Goal: Find contact information: Find contact information

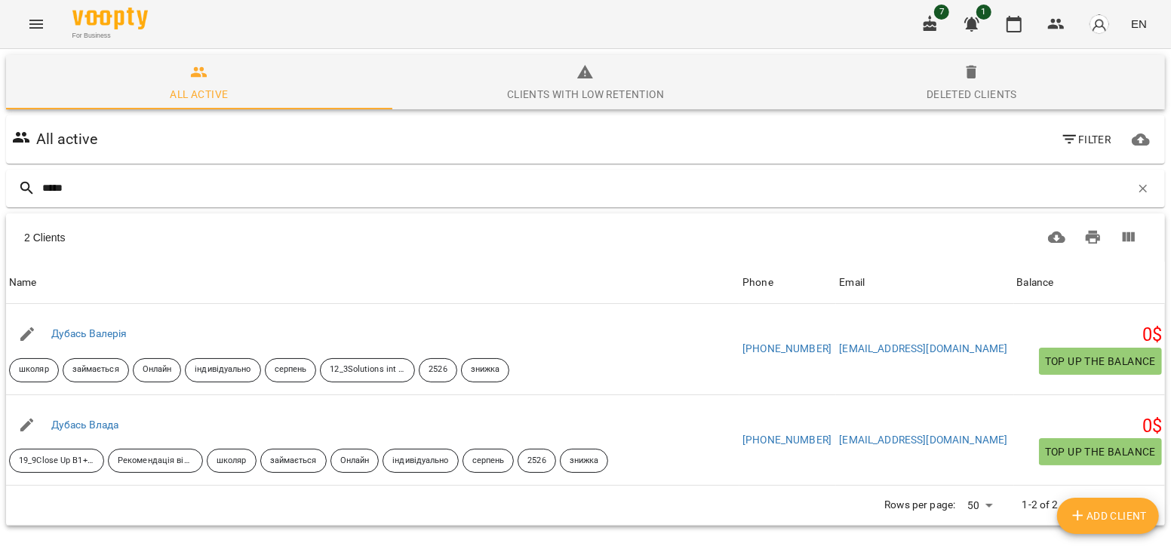
scroll to position [66, 0]
type input "*"
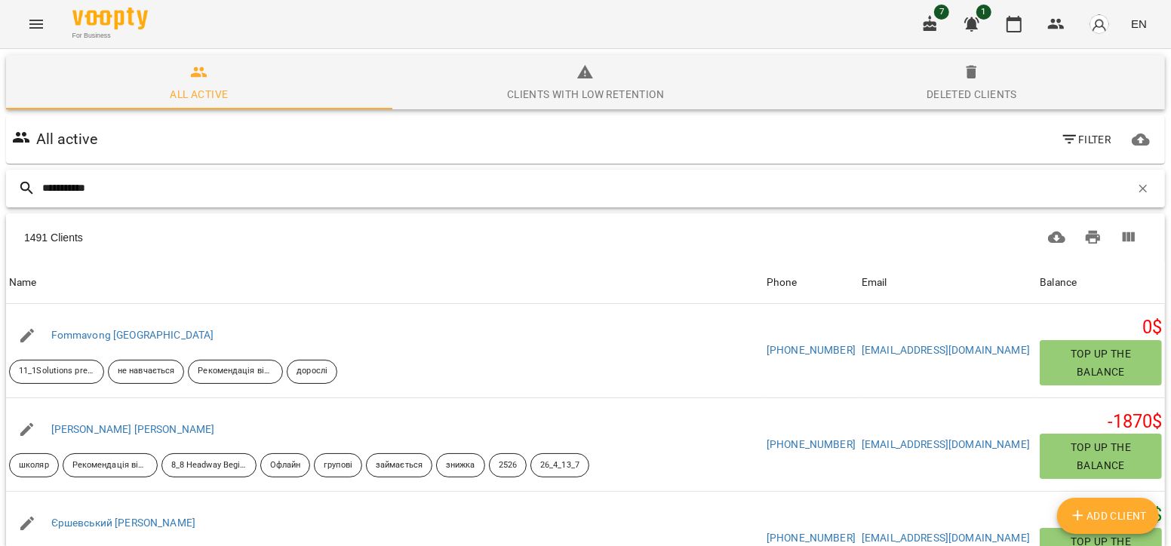
type input "**********"
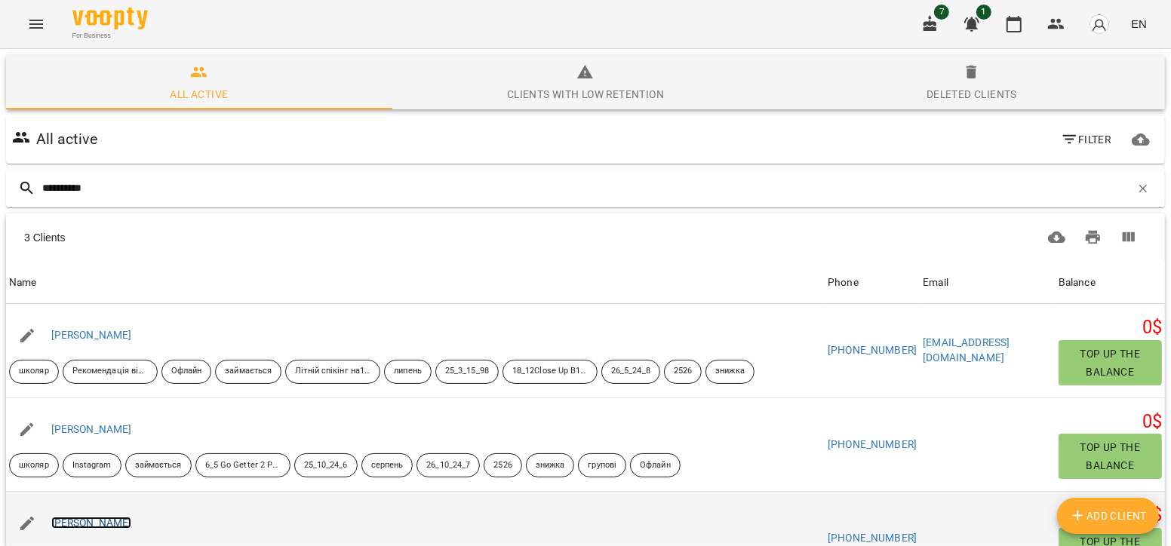
click at [100, 517] on link "[PERSON_NAME]" at bounding box center [91, 523] width 81 height 12
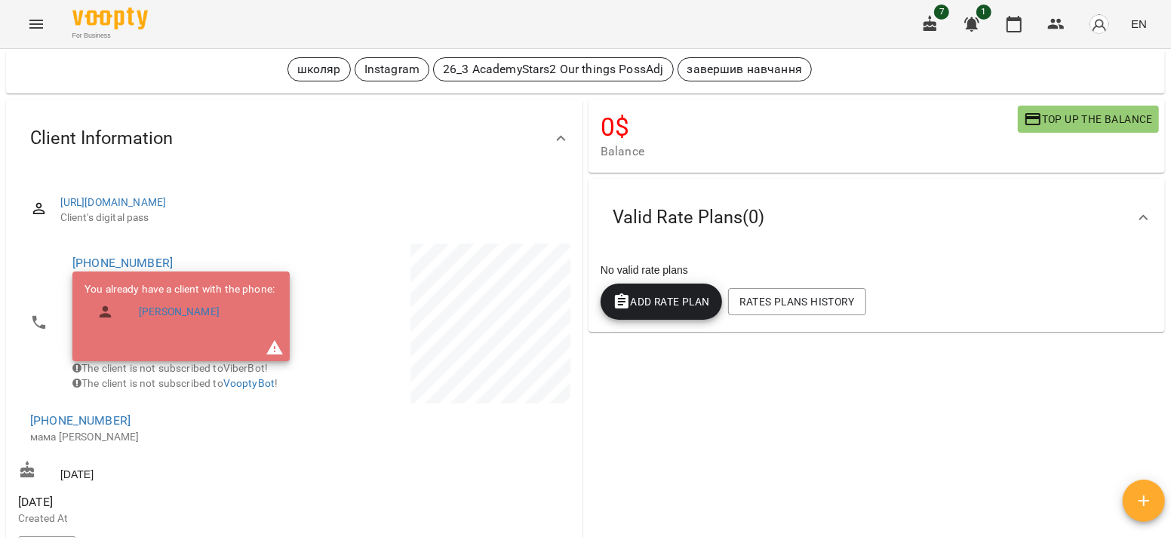
scroll to position [75, 0]
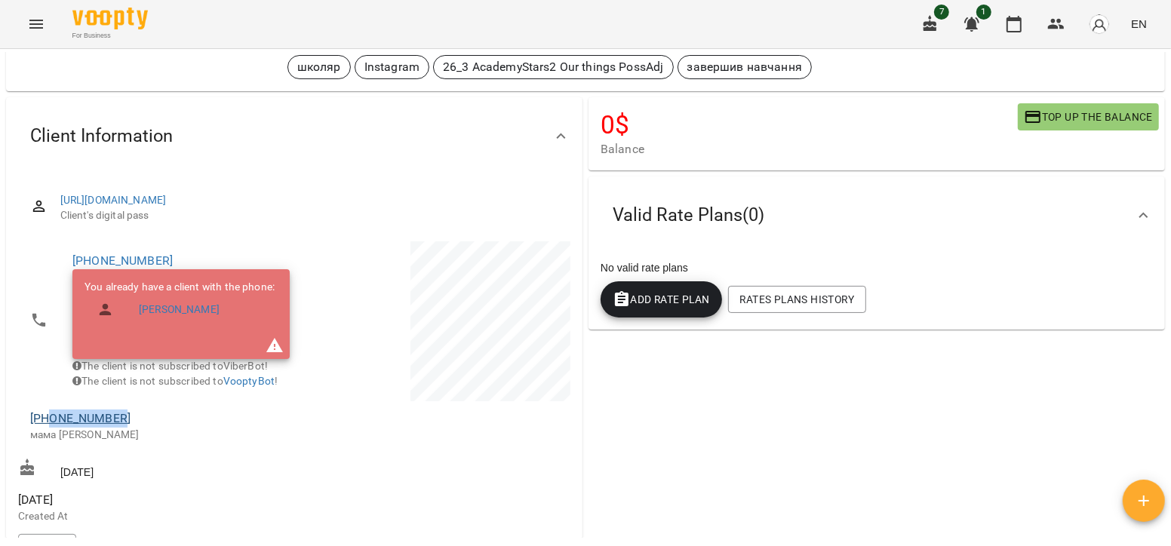
drag, startPoint x: 124, startPoint y: 438, endPoint x: 51, endPoint y: 432, distance: 74.3
click at [51, 428] on span "[PHONE_NUMBER]" at bounding box center [154, 419] width 249 height 18
copy link "0672251872"
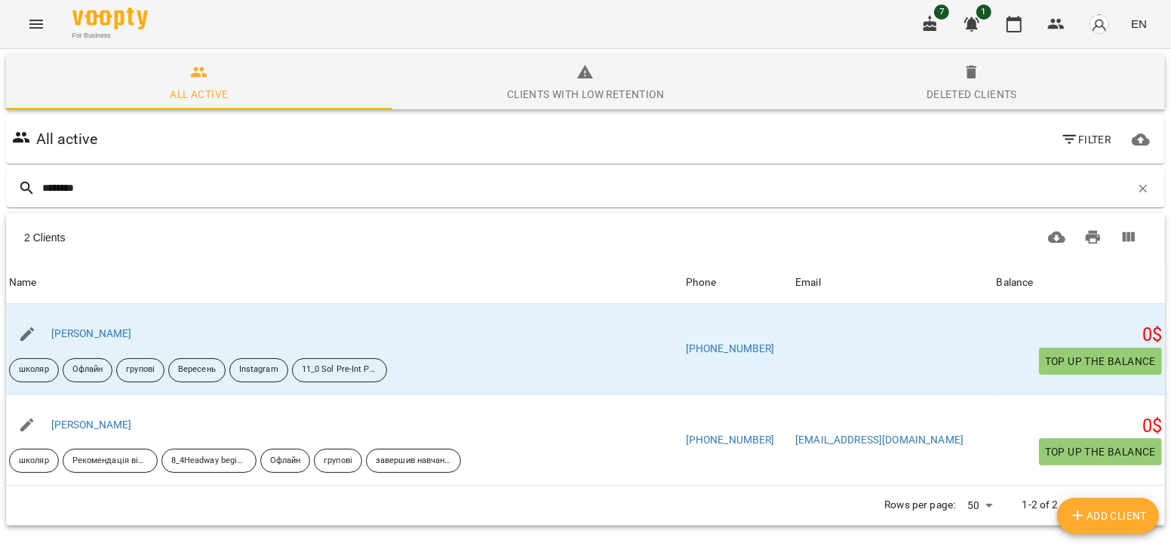
type input "********"
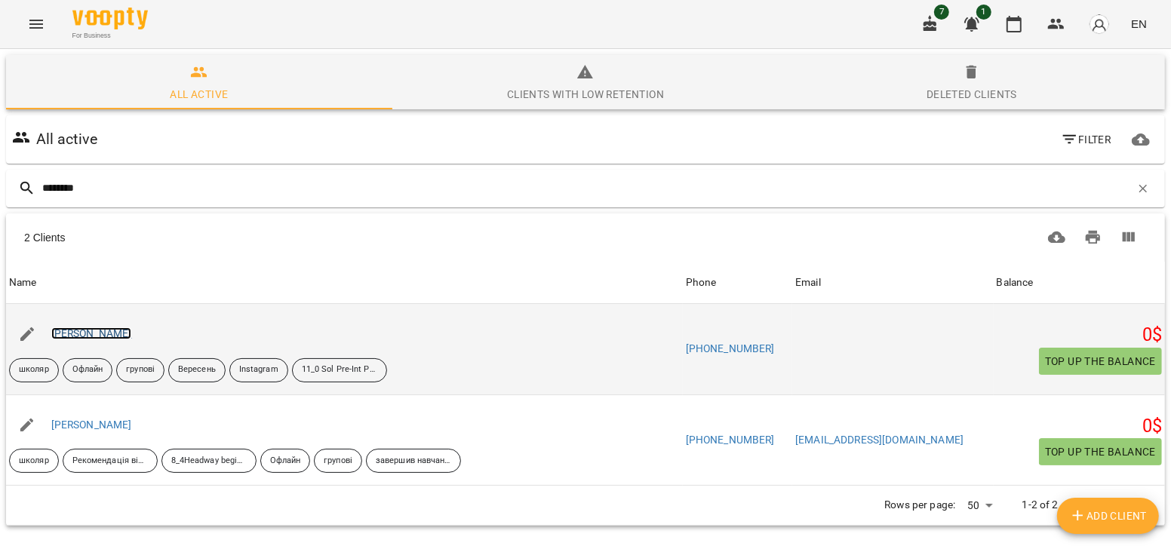
click at [116, 333] on link "[PERSON_NAME]" at bounding box center [91, 333] width 81 height 12
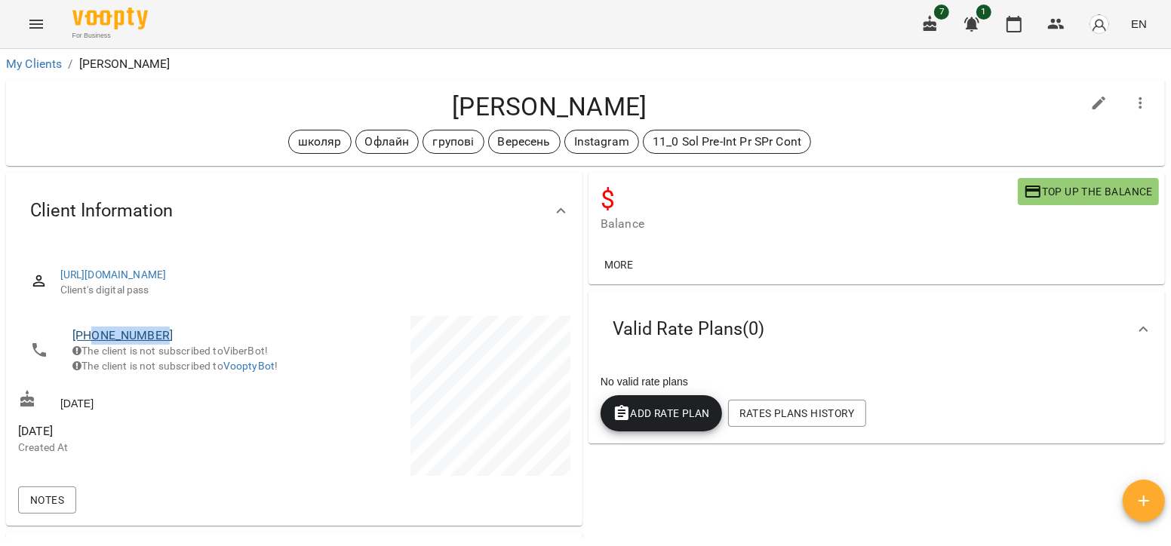
drag, startPoint x: 174, startPoint y: 329, endPoint x: 94, endPoint y: 329, distance: 80.7
click at [94, 329] on span "[PHONE_NUMBER]" at bounding box center [175, 336] width 207 height 18
copy link "0958319546"
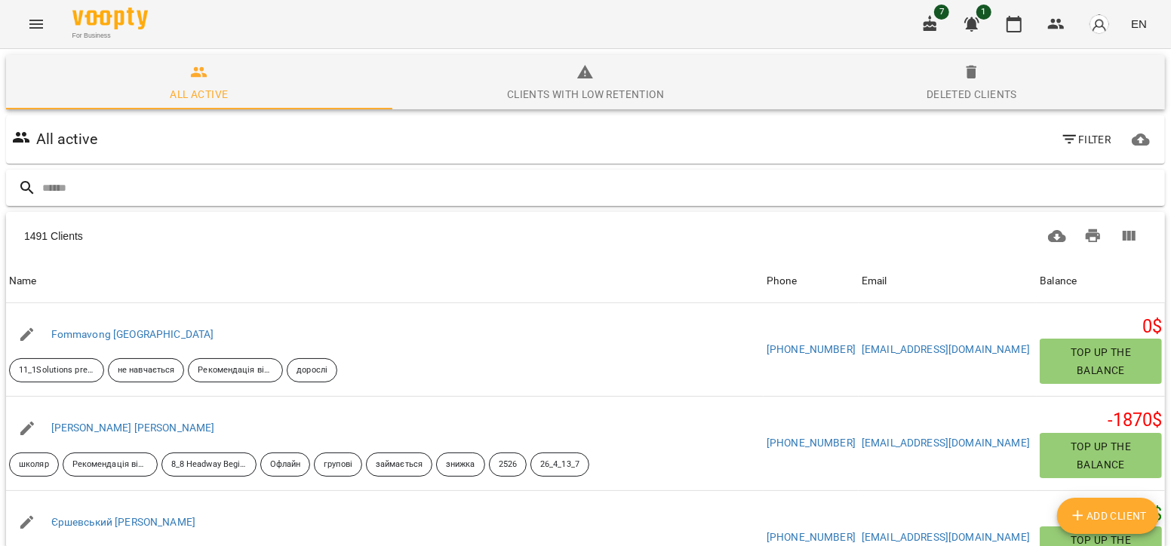
type input "*"
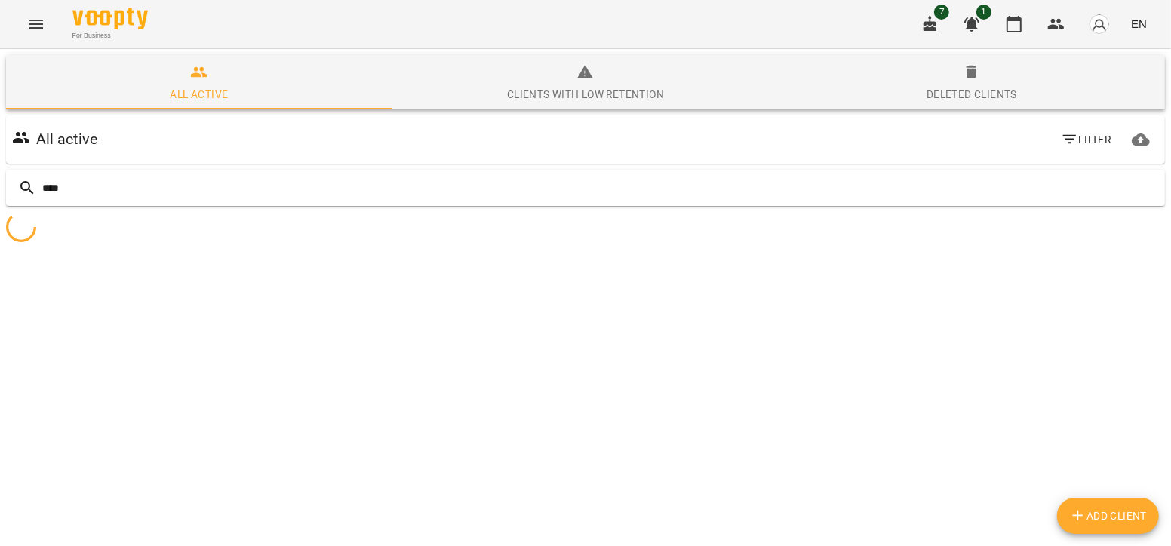
type input "*****"
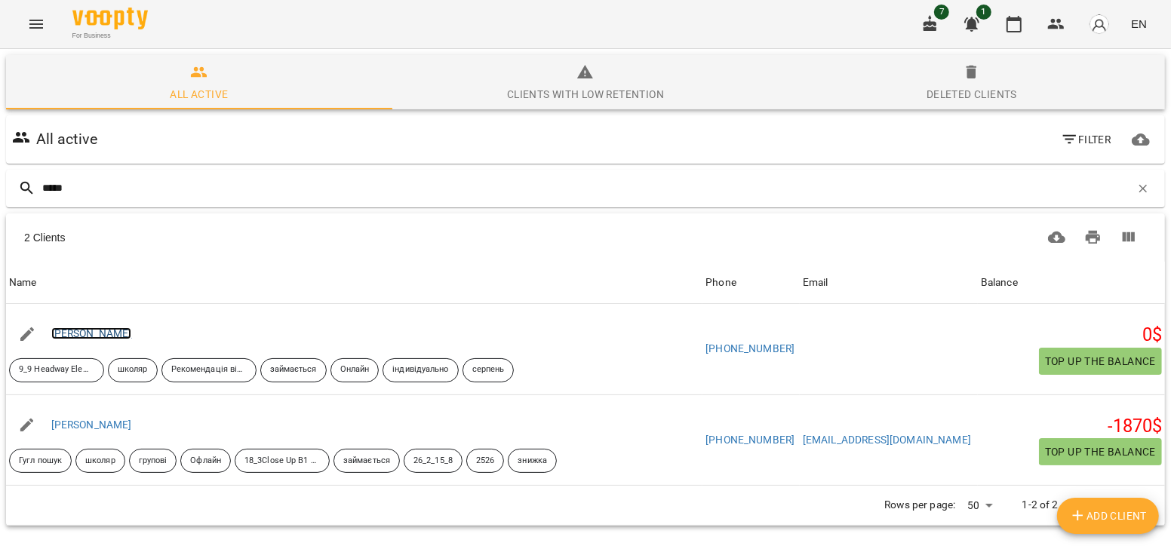
click at [96, 333] on link "[PERSON_NAME]" at bounding box center [91, 333] width 81 height 12
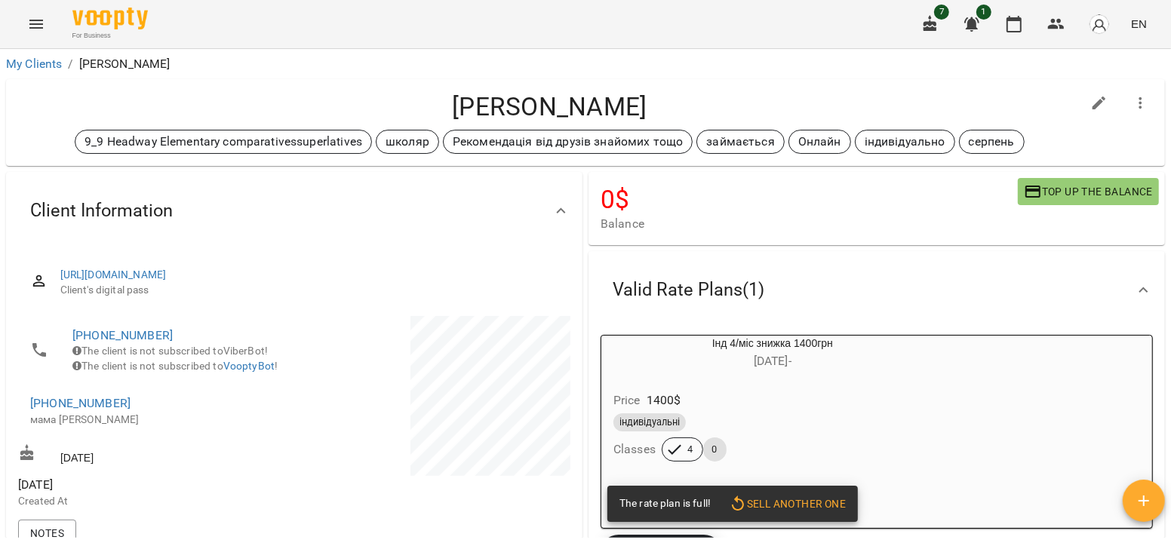
drag, startPoint x: 140, startPoint y: 416, endPoint x: 131, endPoint y: 405, distance: 14.5
click at [131, 405] on div "[PHONE_NUMBER] The client is not subscribed to ViberBot! The client is not subs…" at bounding box center [154, 377] width 279 height 128
click at [127, 413] on span "[PHONE_NUMBER]" at bounding box center [154, 404] width 249 height 18
drag, startPoint x: 127, startPoint y: 423, endPoint x: 51, endPoint y: 424, distance: 75.5
click at [51, 413] on span "[PHONE_NUMBER]" at bounding box center [154, 404] width 249 height 18
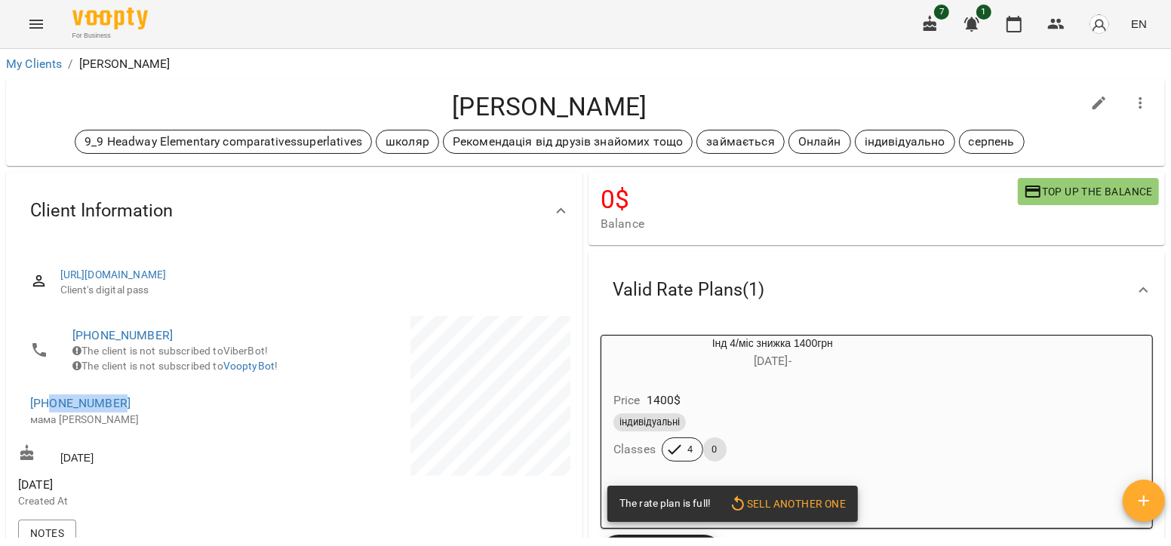
click at [167, 385] on li "[PHONE_NUMBER] The client is not subscribed to ViberBot! The client is not subs…" at bounding box center [154, 350] width 273 height 69
drag, startPoint x: 168, startPoint y: 329, endPoint x: 100, endPoint y: 409, distance: 104.9
click at [100, 409] on div "[PHONE_NUMBER] The client is not subscribed to ViberBot! The client is not subs…" at bounding box center [154, 377] width 279 height 128
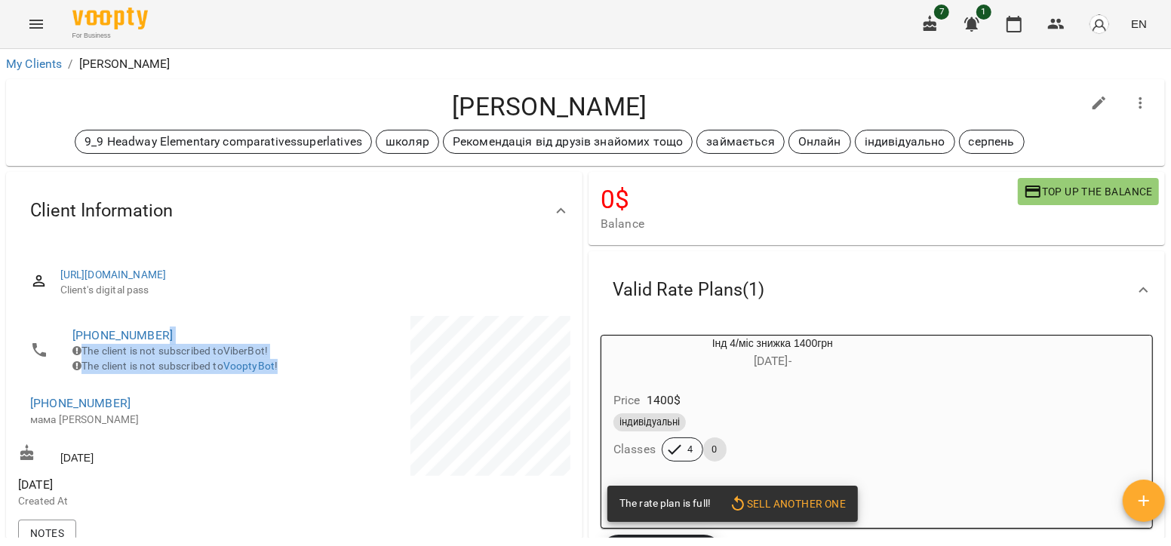
click at [207, 327] on span "[PHONE_NUMBER]" at bounding box center [175, 336] width 207 height 18
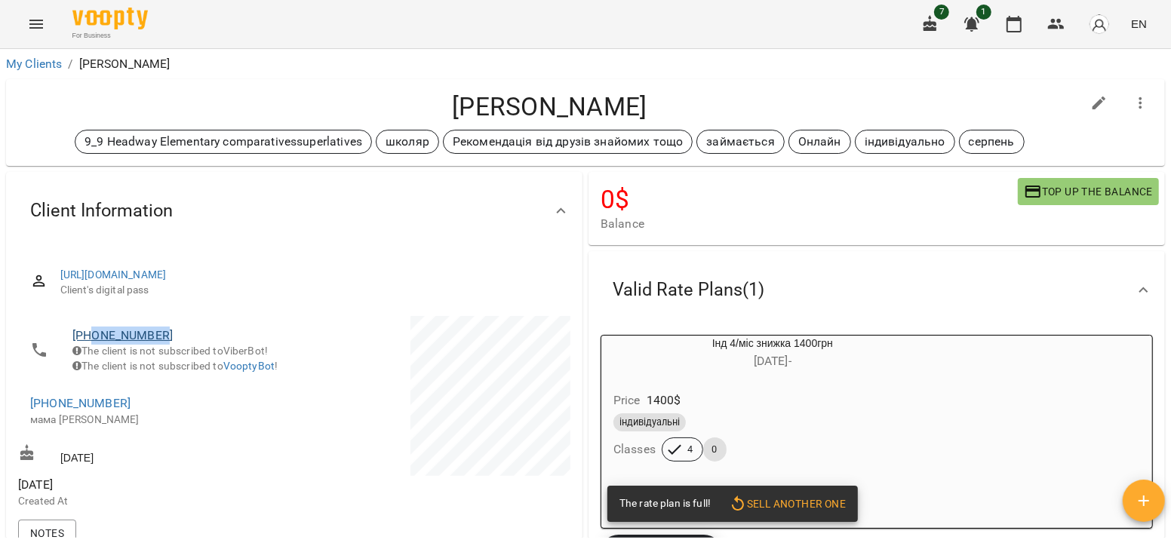
drag, startPoint x: 171, startPoint y: 330, endPoint x: 94, endPoint y: 327, distance: 77.0
click at [94, 327] on span "[PHONE_NUMBER]" at bounding box center [175, 336] width 207 height 18
copy link "0986206189"
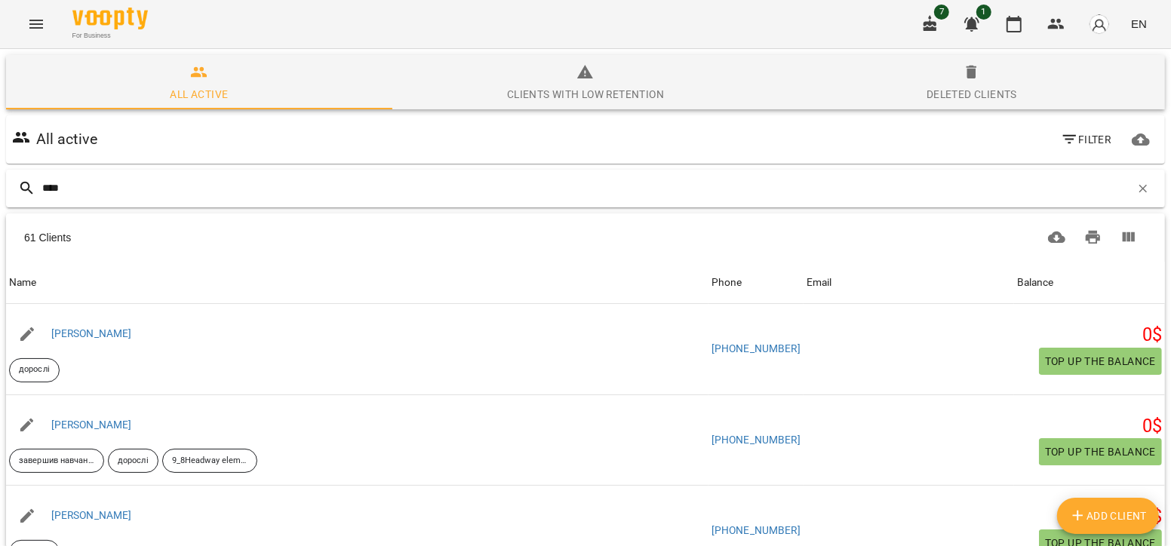
click at [115, 181] on input "****" at bounding box center [586, 188] width 1088 height 25
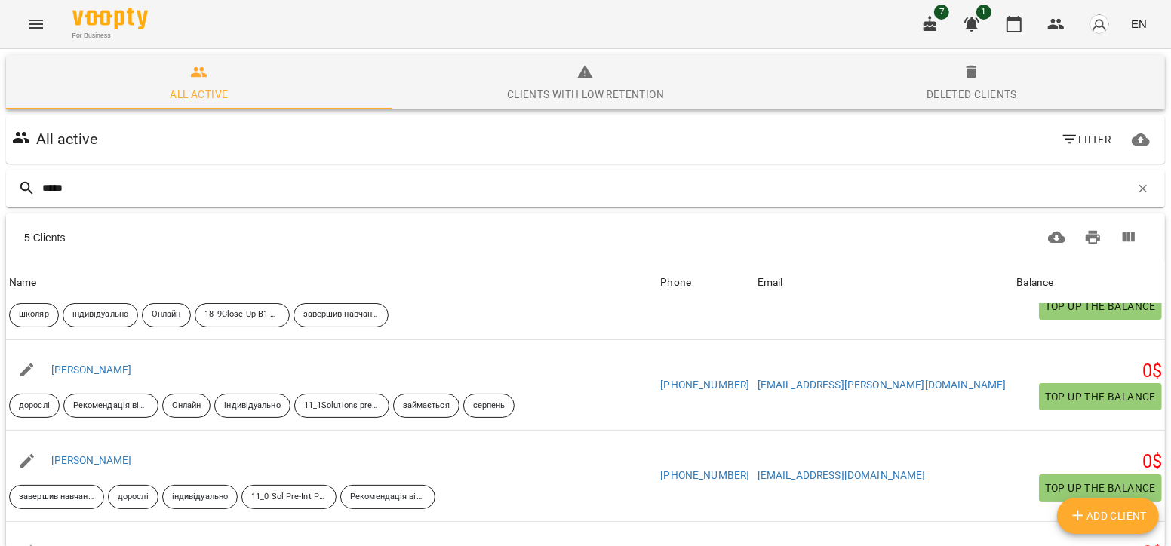
scroll to position [66, 0]
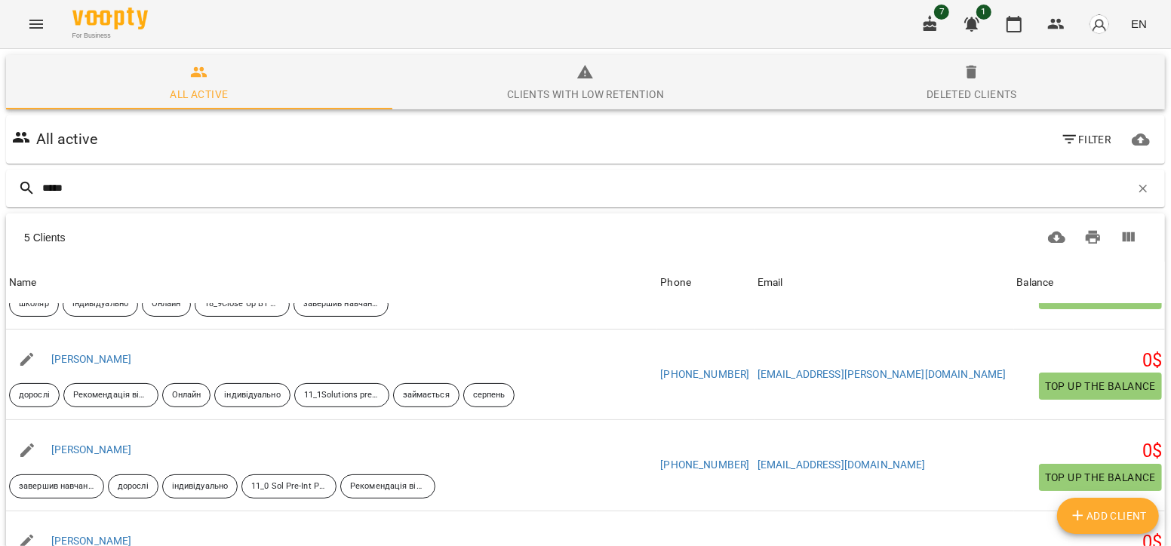
type input "****"
click at [226, 381] on div "дорослі Рекомендація від друзів знайомих тощо [PERSON_NAME] індивідуально 11_1S…" at bounding box center [262, 395] width 512 height 30
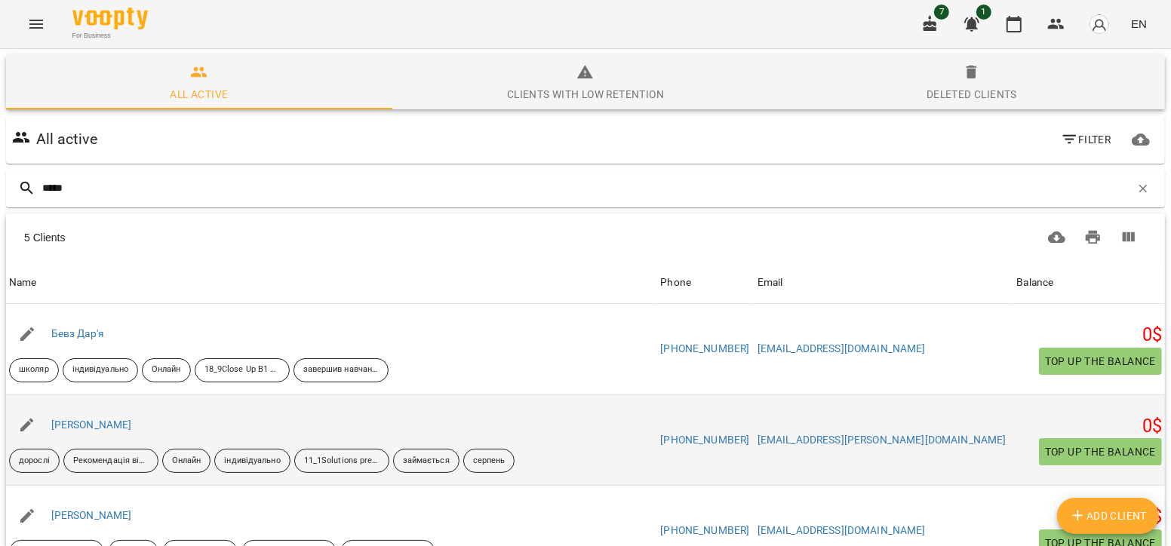
click at [74, 432] on div "[PERSON_NAME]" at bounding box center [91, 425] width 87 height 21
click at [81, 426] on link "[PERSON_NAME]" at bounding box center [91, 425] width 81 height 12
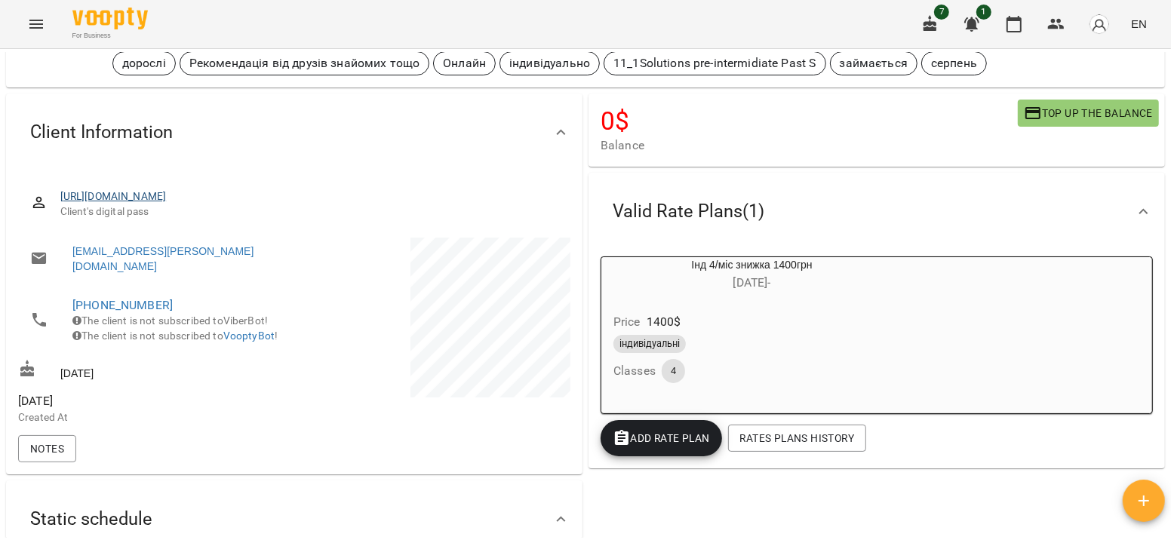
scroll to position [80, 0]
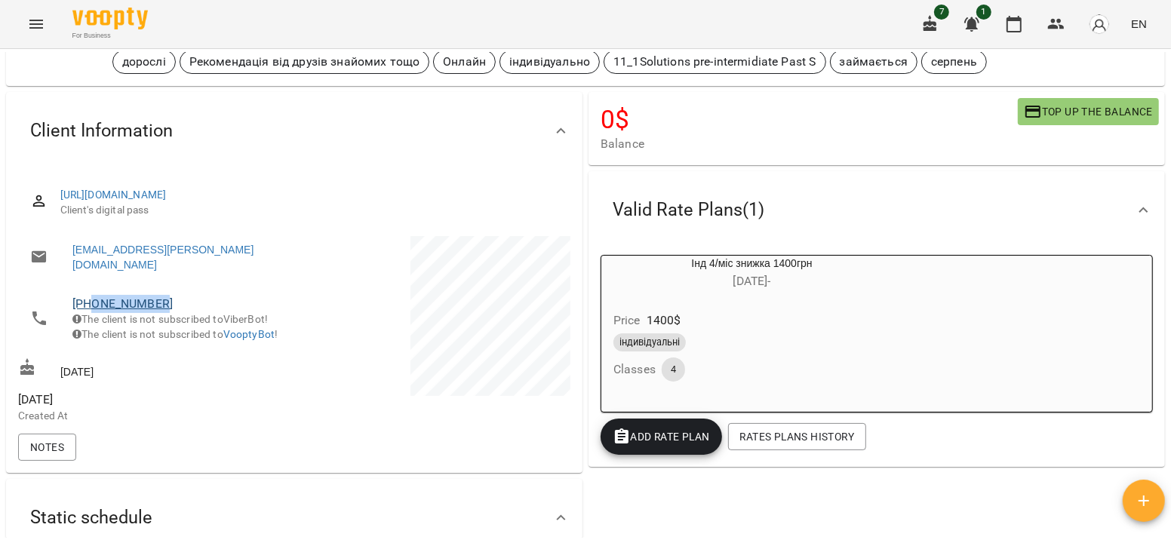
drag, startPoint x: 177, startPoint y: 292, endPoint x: 91, endPoint y: 286, distance: 86.2
click at [91, 295] on span "[PHONE_NUMBER]" at bounding box center [175, 304] width 207 height 18
copy link "0503348707"
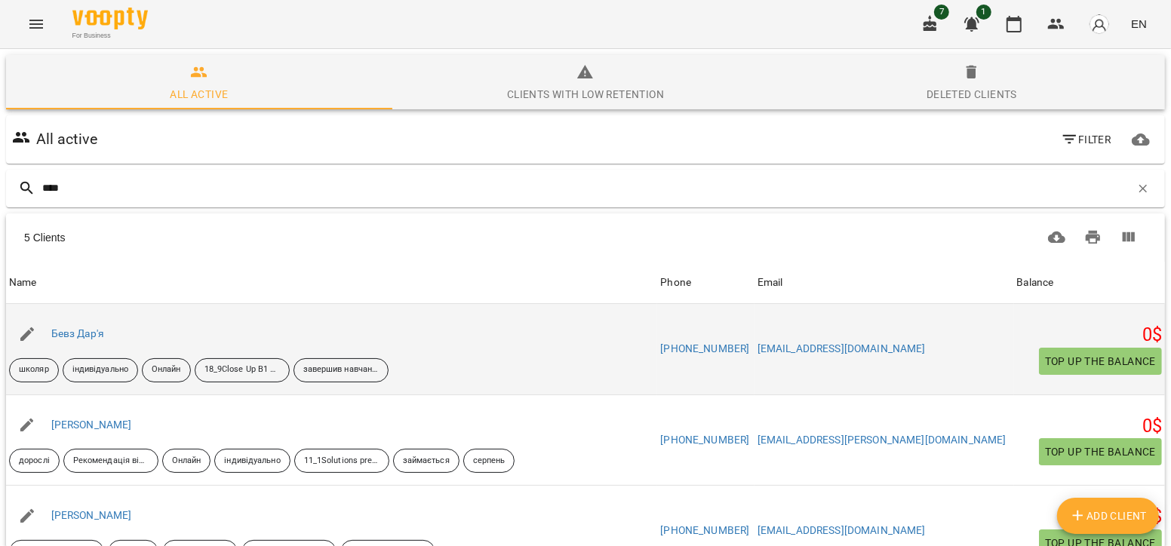
type input "****"
click at [29, 331] on icon "button" at bounding box center [27, 334] width 14 height 14
select select "**"
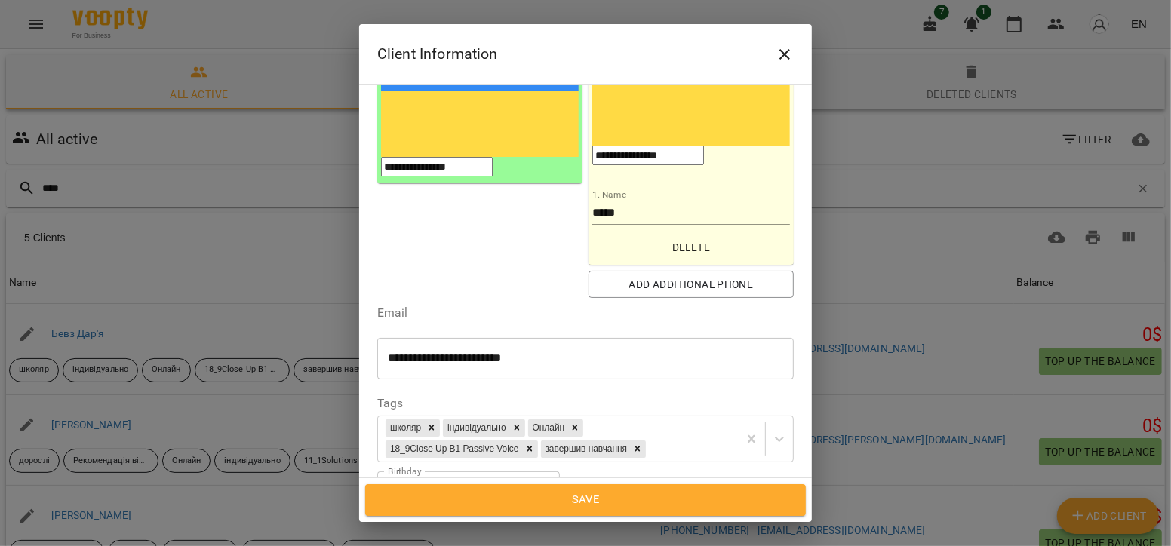
scroll to position [248, 0]
click at [781, 62] on icon "Close" at bounding box center [785, 54] width 18 height 18
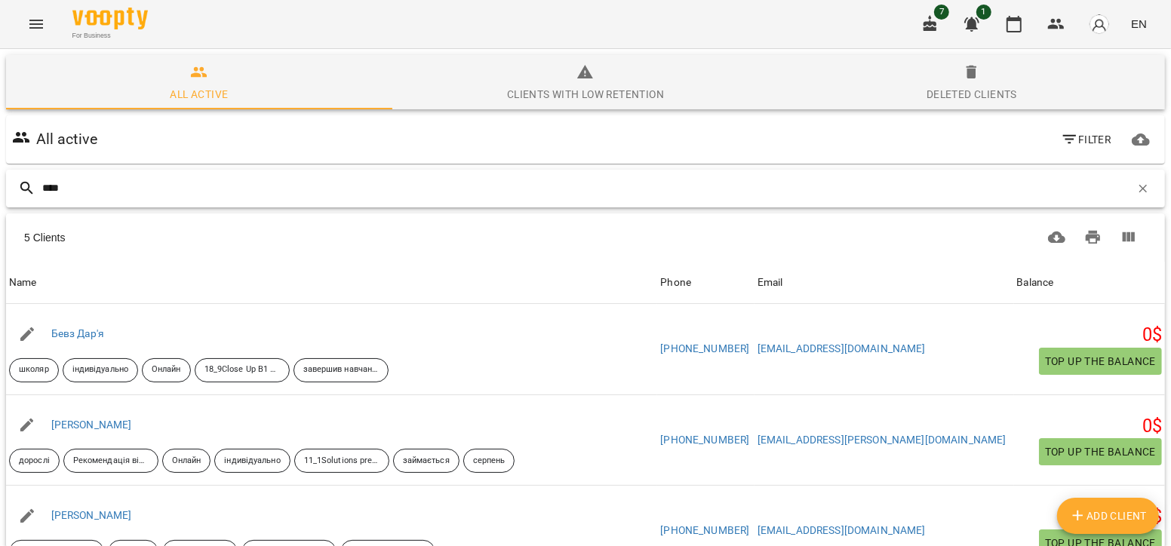
click at [72, 189] on input "****" at bounding box center [586, 188] width 1088 height 25
type input "*"
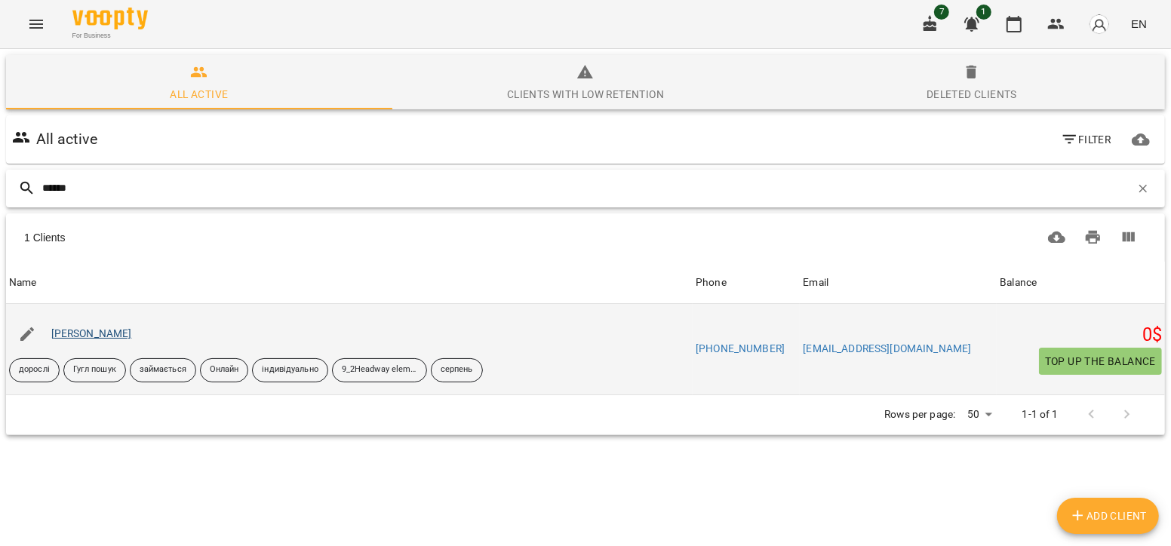
type input "******"
click at [107, 330] on link "[PERSON_NAME]" at bounding box center [91, 333] width 81 height 12
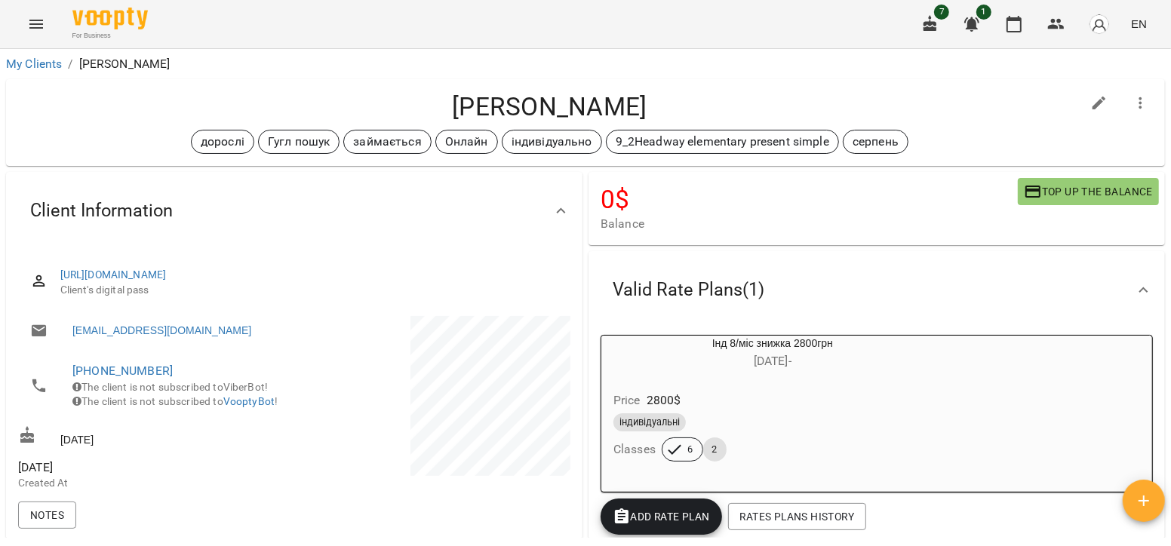
drag, startPoint x: 174, startPoint y: 358, endPoint x: 216, endPoint y: 359, distance: 42.3
click at [216, 359] on li "[PHONE_NUMBER] The client is not subscribed to ViberBot! The client is not subs…" at bounding box center [154, 386] width 273 height 69
drag, startPoint x: 164, startPoint y: 371, endPoint x: 94, endPoint y: 370, distance: 70.2
click at [94, 370] on span "[PHONE_NUMBER]" at bounding box center [175, 371] width 207 height 18
copy link "0967101825"
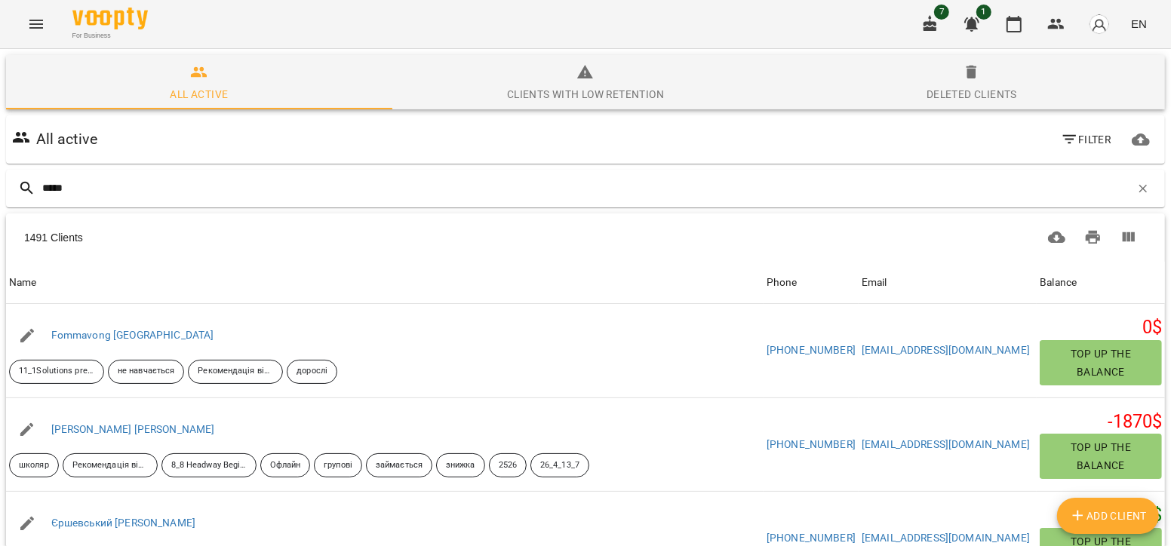
type input "******"
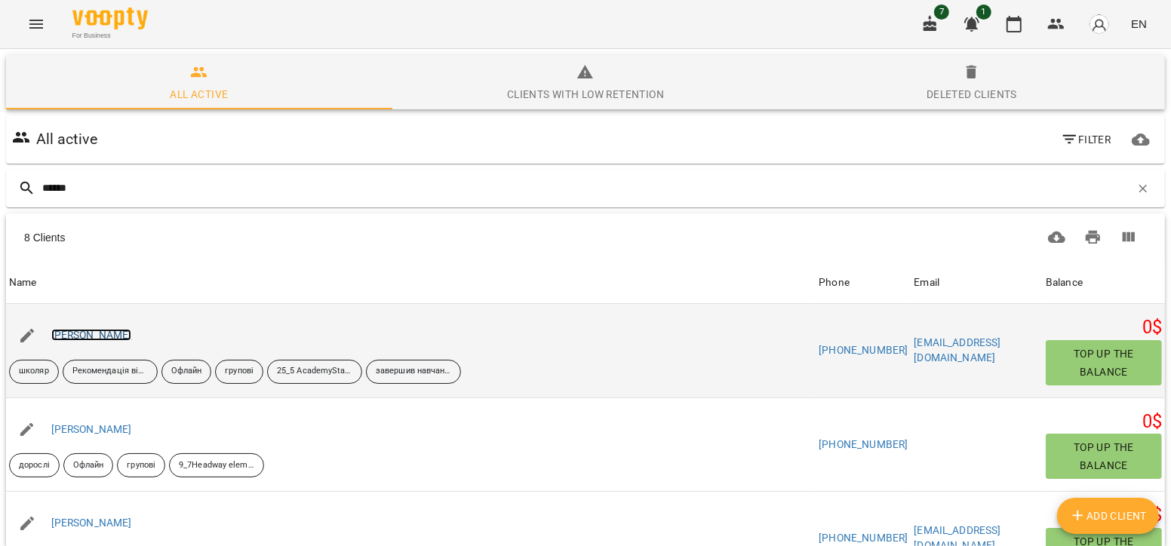
click at [106, 336] on link "[PERSON_NAME]" at bounding box center [91, 335] width 81 height 12
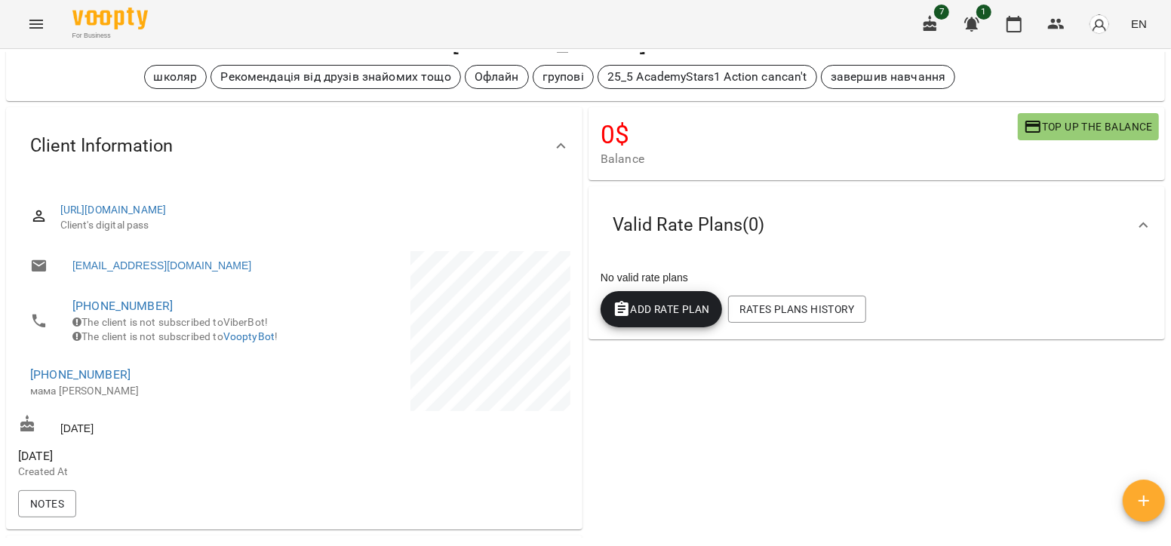
scroll to position [100, 0]
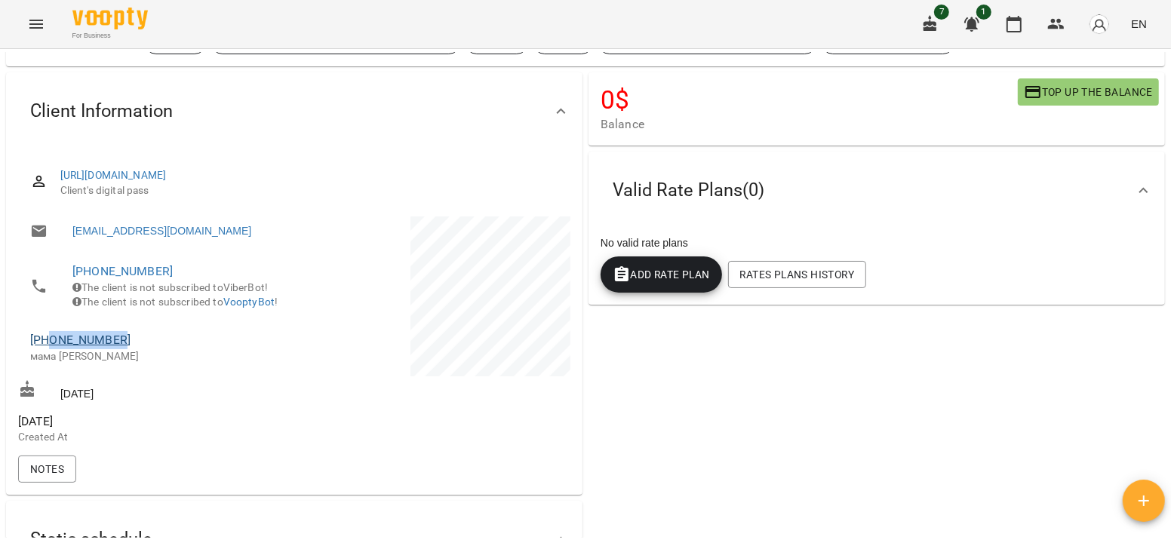
drag, startPoint x: 132, startPoint y: 359, endPoint x: 52, endPoint y: 359, distance: 80.0
click at [52, 349] on span "[PHONE_NUMBER]" at bounding box center [154, 340] width 249 height 18
copy link "0675049744"
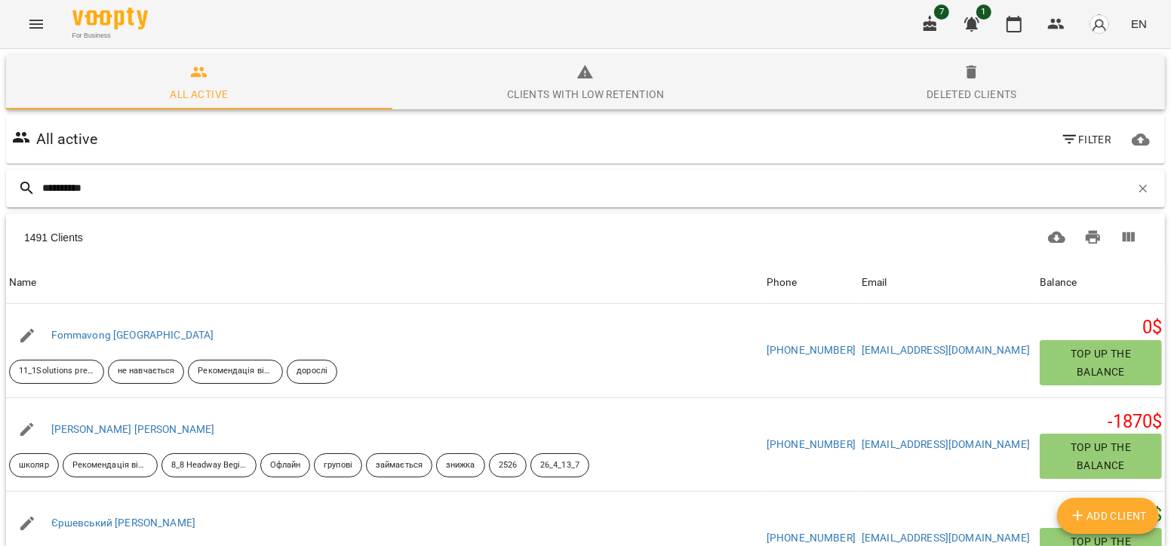
type input "**********"
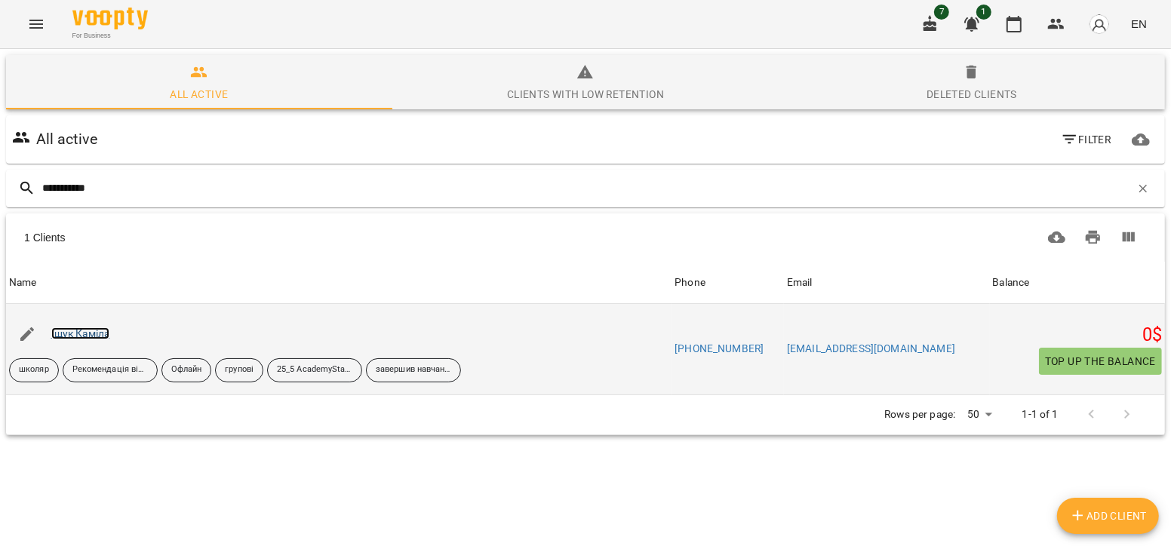
click at [90, 327] on link "Іщук Каміла" at bounding box center [80, 333] width 59 height 12
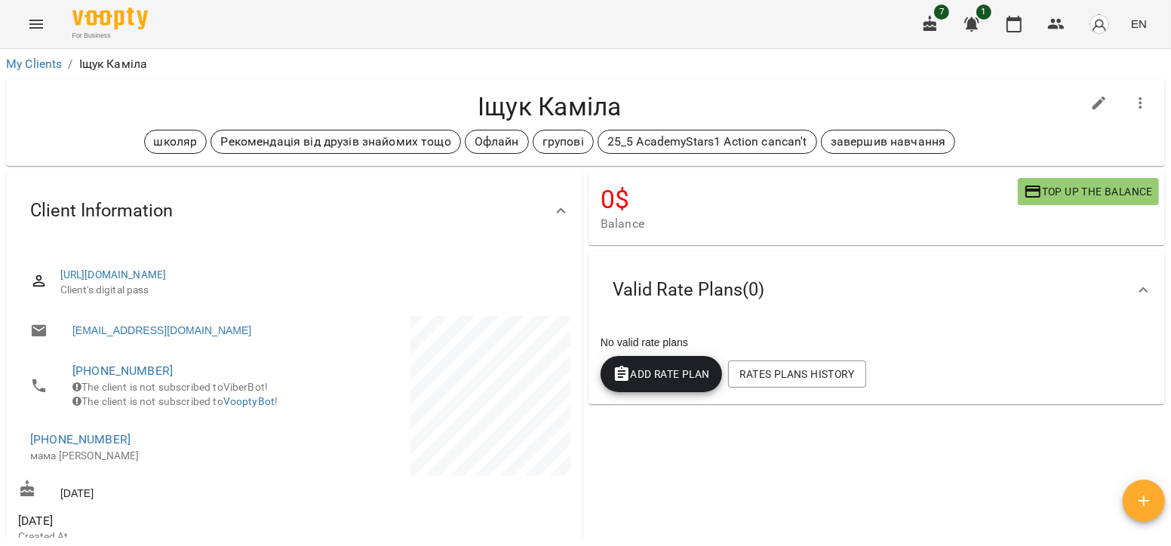
scroll to position [69, 0]
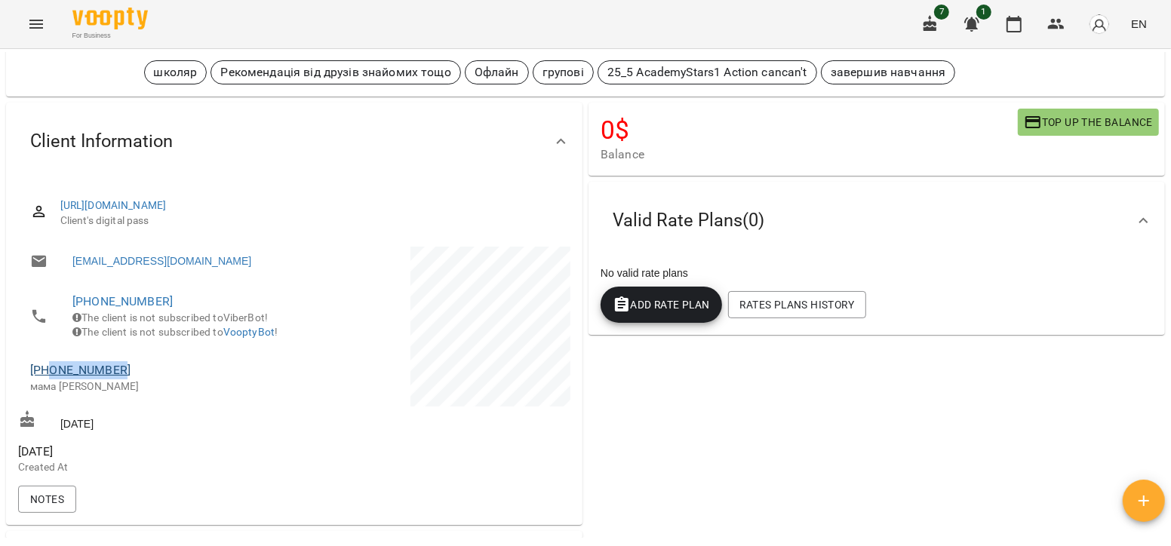
drag, startPoint x: 122, startPoint y: 389, endPoint x: 49, endPoint y: 392, distance: 73.2
click at [49, 380] on span "[PHONE_NUMBER]" at bounding box center [154, 370] width 249 height 18
copy link "0969489874"
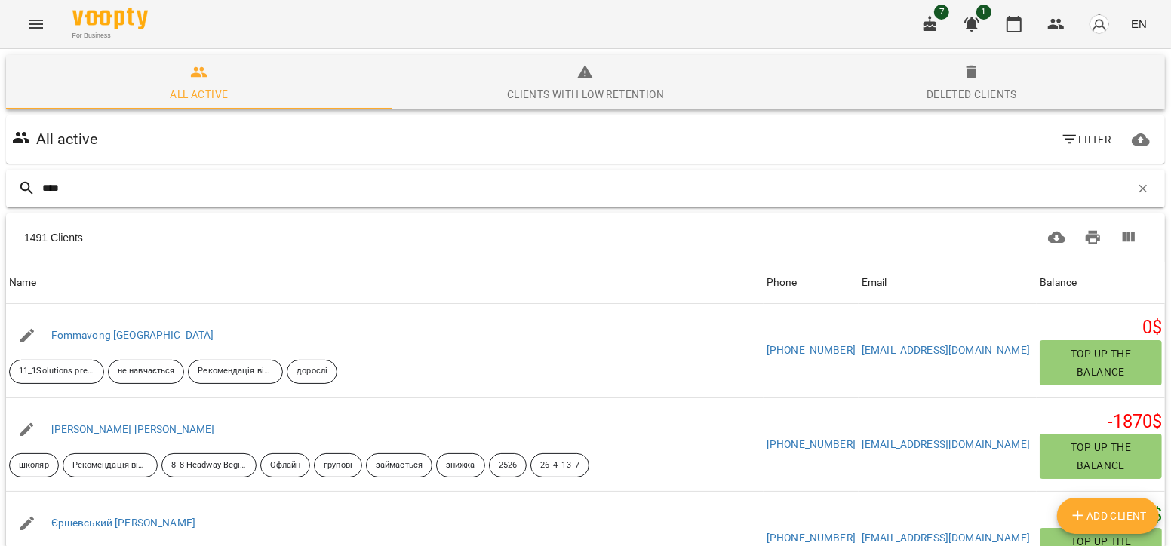
type input "****"
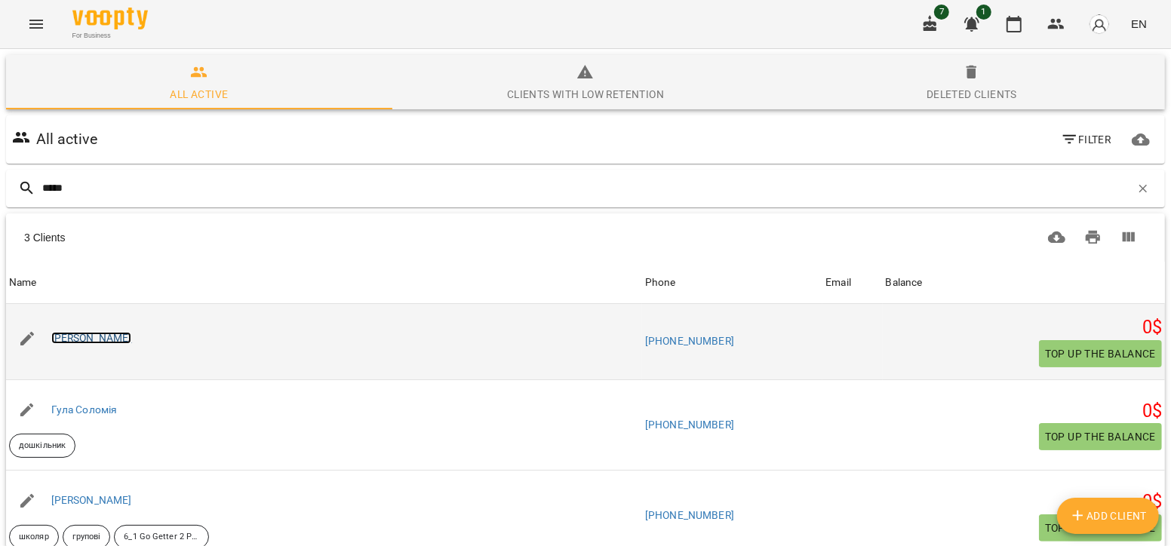
click at [97, 343] on link "[PERSON_NAME]" at bounding box center [91, 338] width 81 height 12
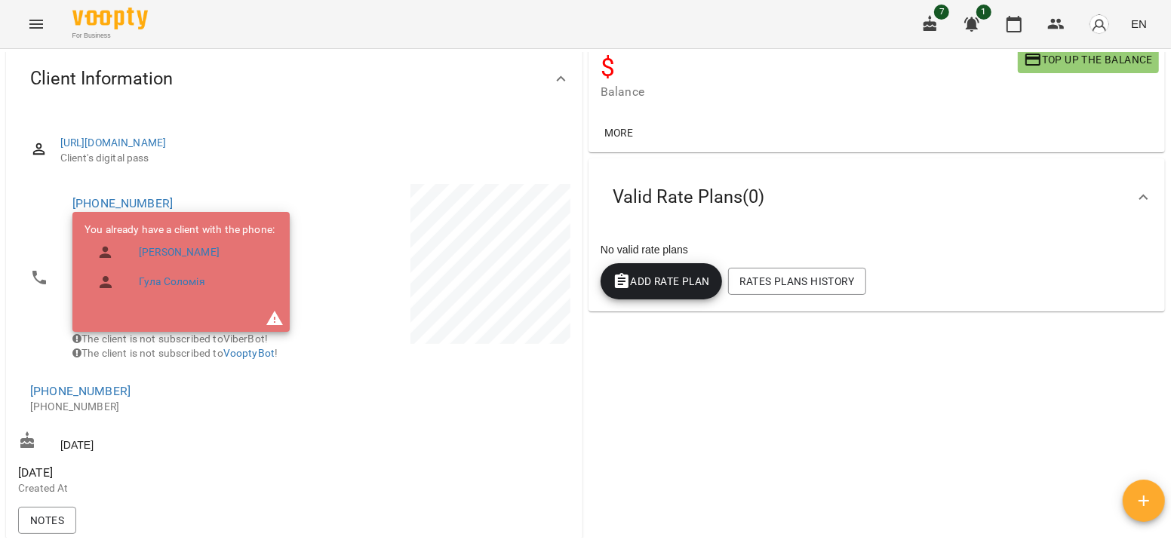
scroll to position [109, 0]
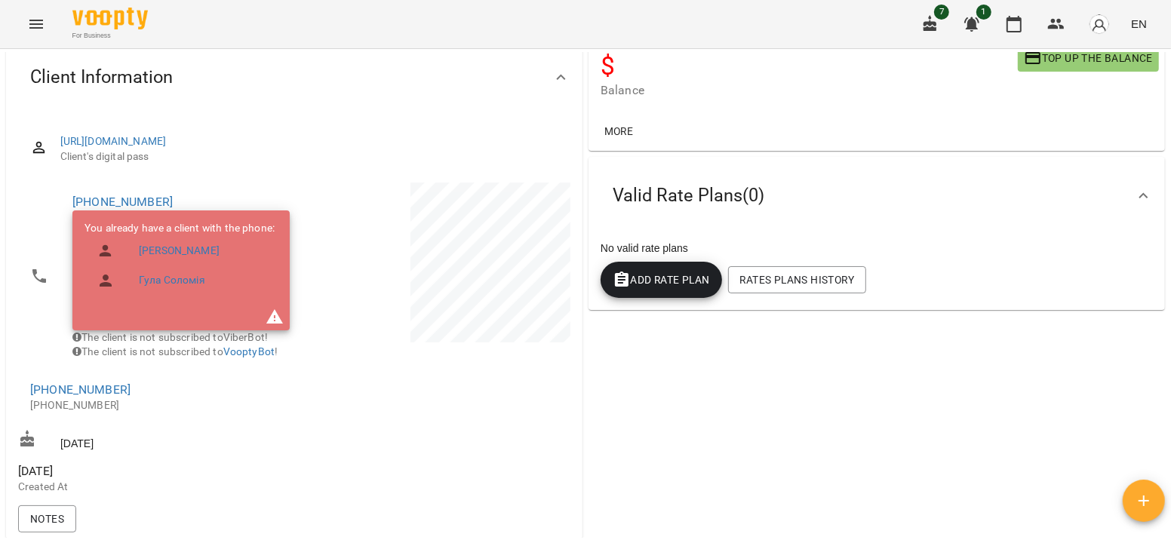
click at [126, 399] on span "[PHONE_NUMBER]" at bounding box center [154, 390] width 249 height 18
click at [207, 488] on div "[PHONE_NUMBER] You already have a client with the phone: [PERSON_NAME] [PERSON_…" at bounding box center [154, 341] width 279 height 323
drag, startPoint x: 122, startPoint y: 407, endPoint x: 51, endPoint y: 404, distance: 71.8
click at [51, 399] on span "[PHONE_NUMBER]" at bounding box center [154, 390] width 249 height 18
copy link "0977104116"
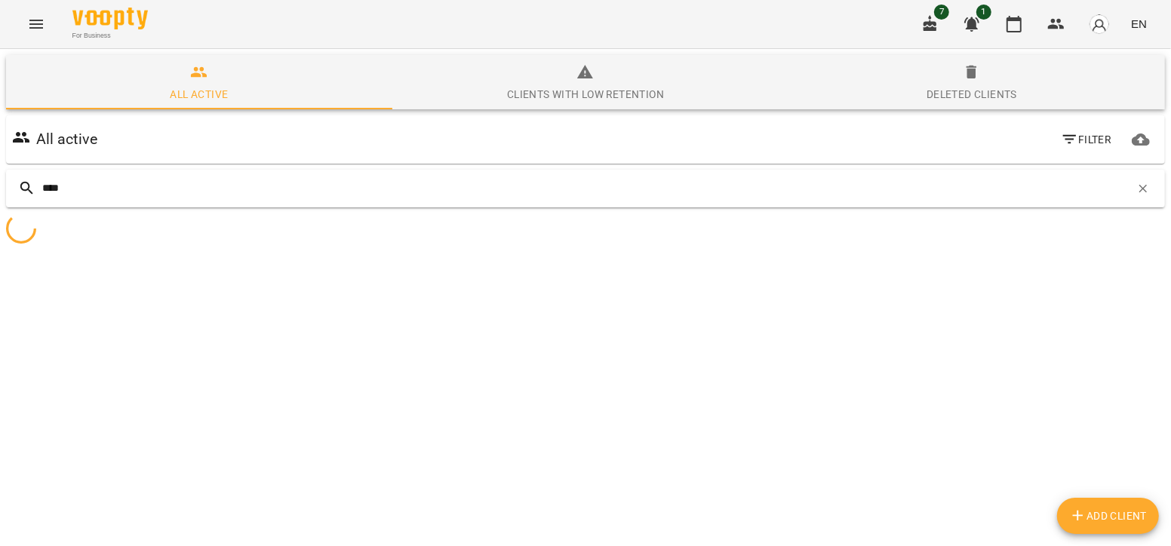
type input "*****"
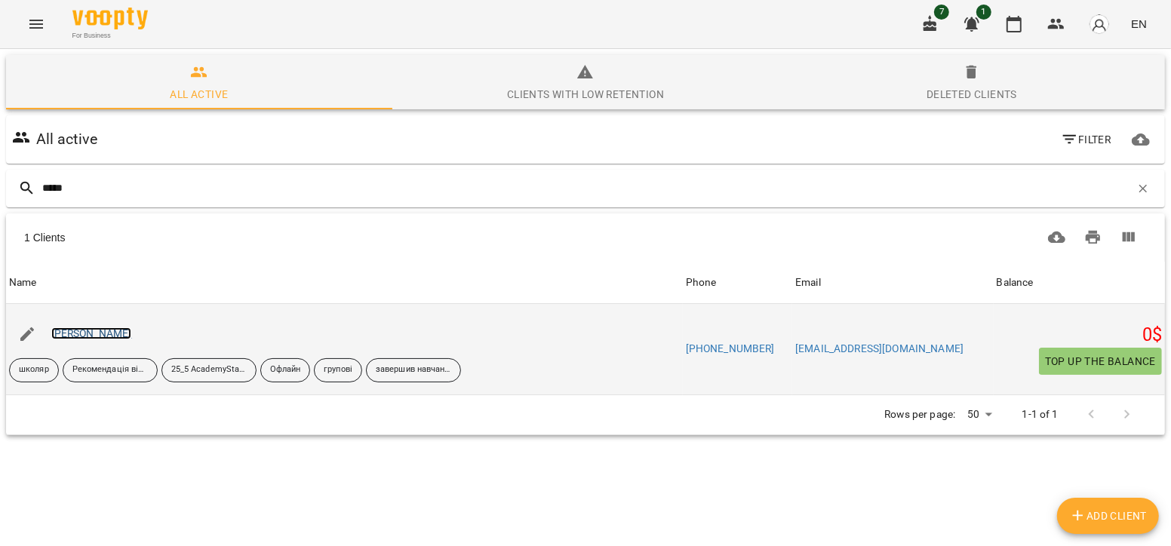
click at [117, 332] on link "[PERSON_NAME]" at bounding box center [91, 333] width 81 height 12
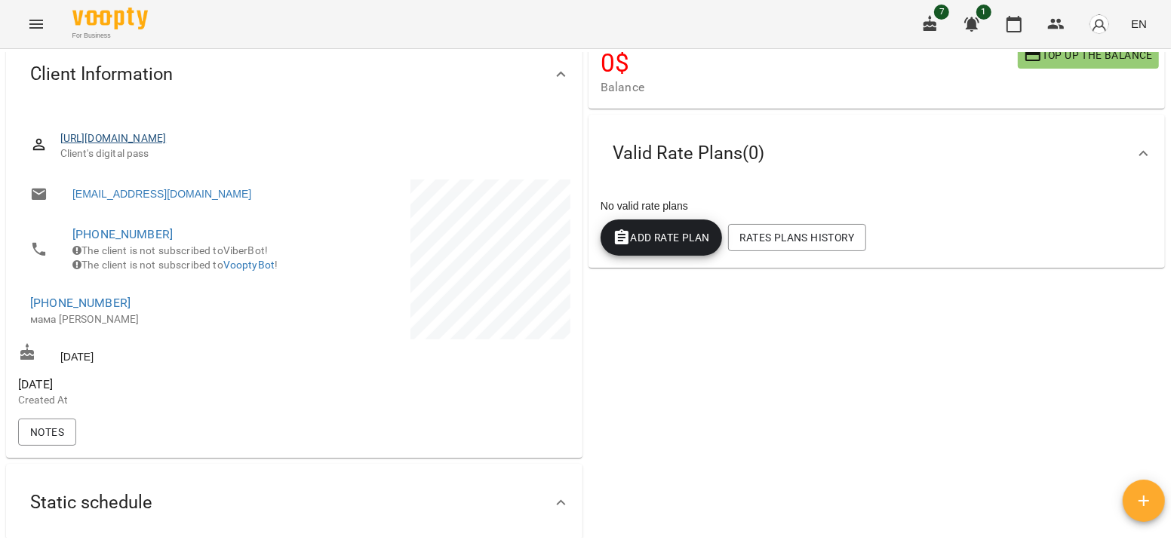
scroll to position [162, 0]
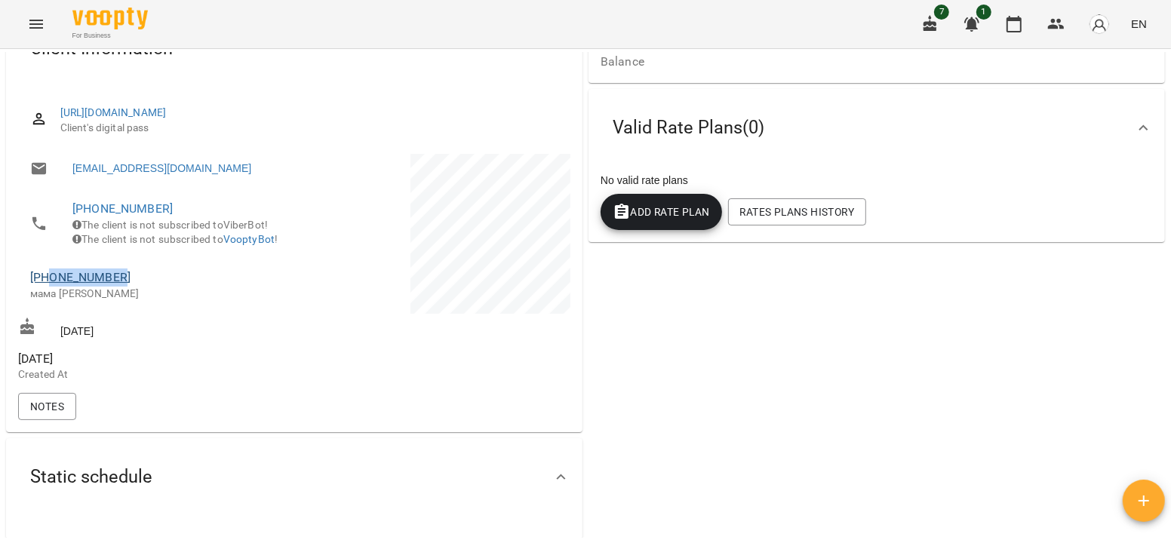
drag, startPoint x: 126, startPoint y: 293, endPoint x: 52, endPoint y: 297, distance: 74.0
click at [52, 287] on span "[PHONE_NUMBER]" at bounding box center [154, 278] width 249 height 18
copy link "0988008818"
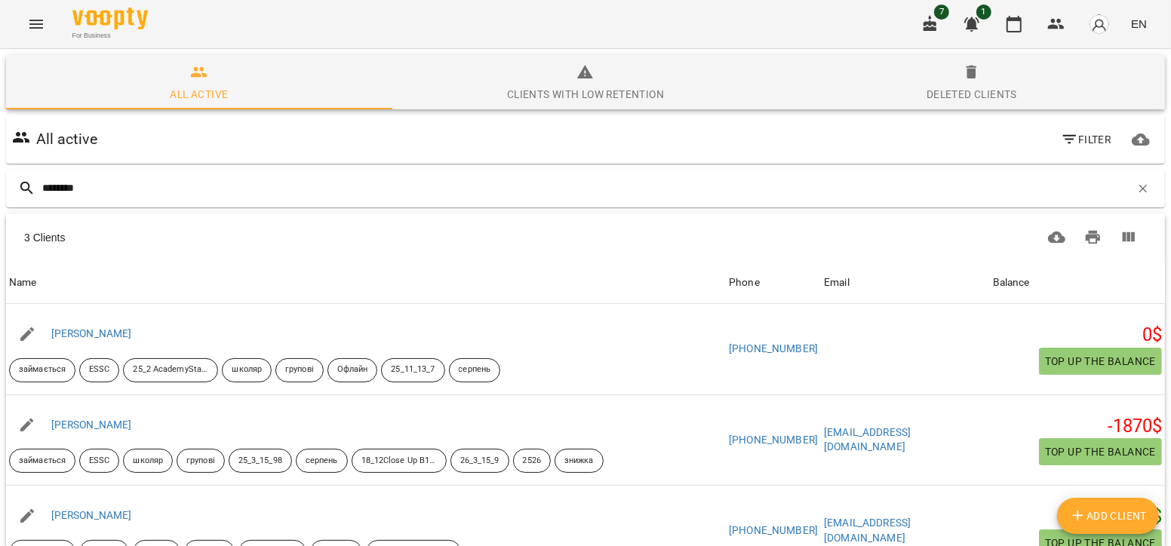
type input "********"
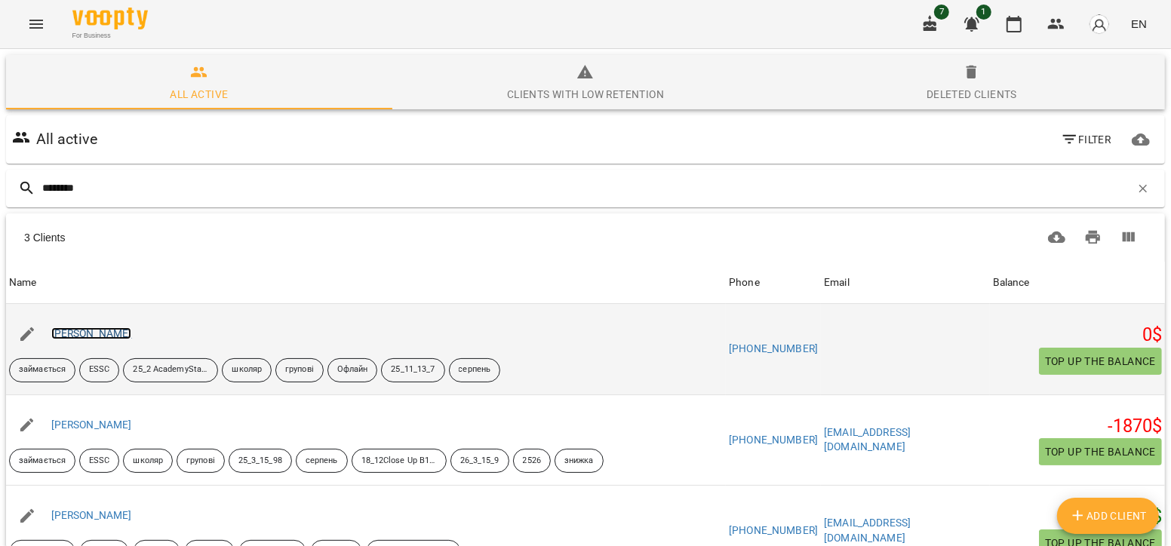
click at [118, 327] on link "[PERSON_NAME]" at bounding box center [91, 333] width 81 height 12
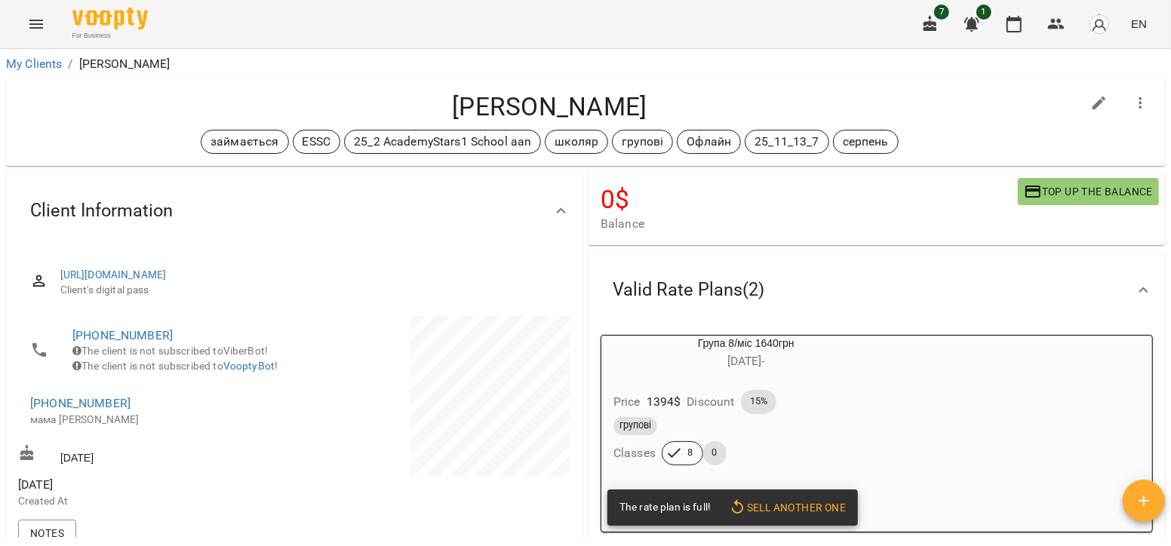
scroll to position [30, 0]
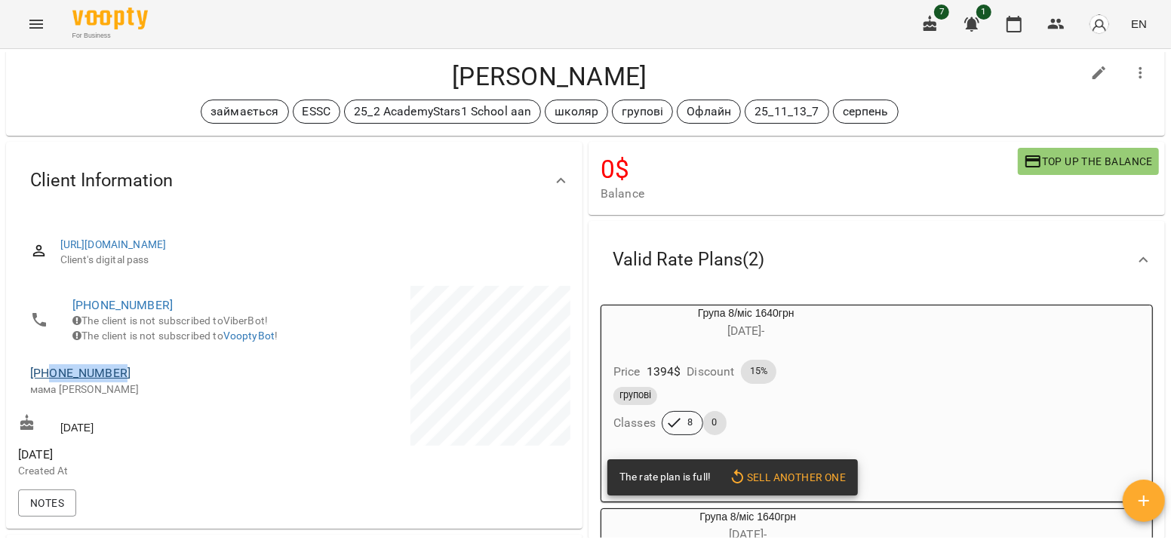
drag, startPoint x: 121, startPoint y: 395, endPoint x: 48, endPoint y: 391, distance: 72.6
click at [48, 383] on span "[PHONE_NUMBER]" at bounding box center [154, 373] width 249 height 18
copy link "0979721787"
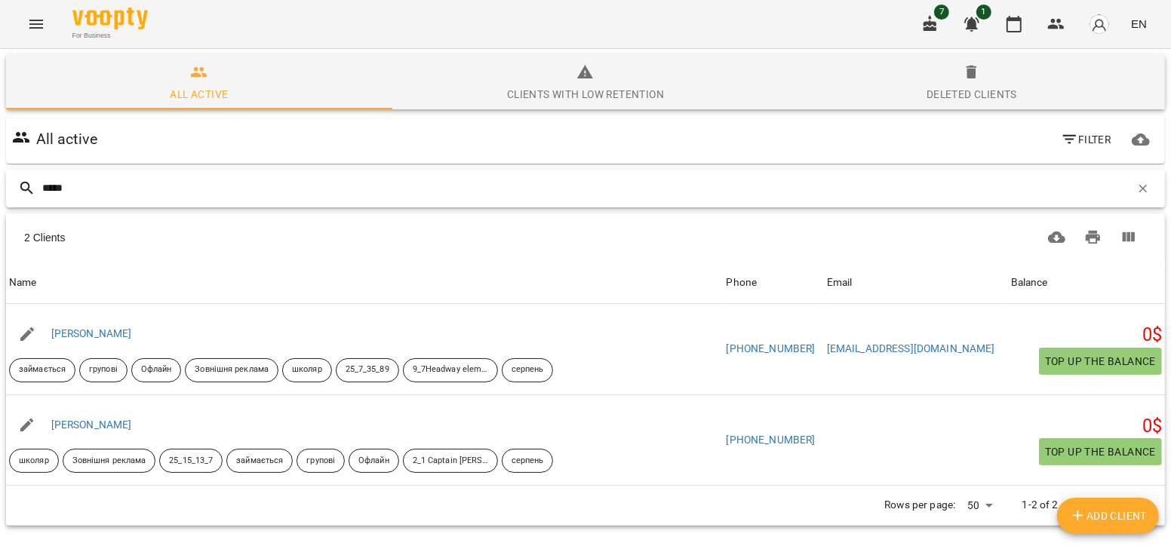
type input "*****"
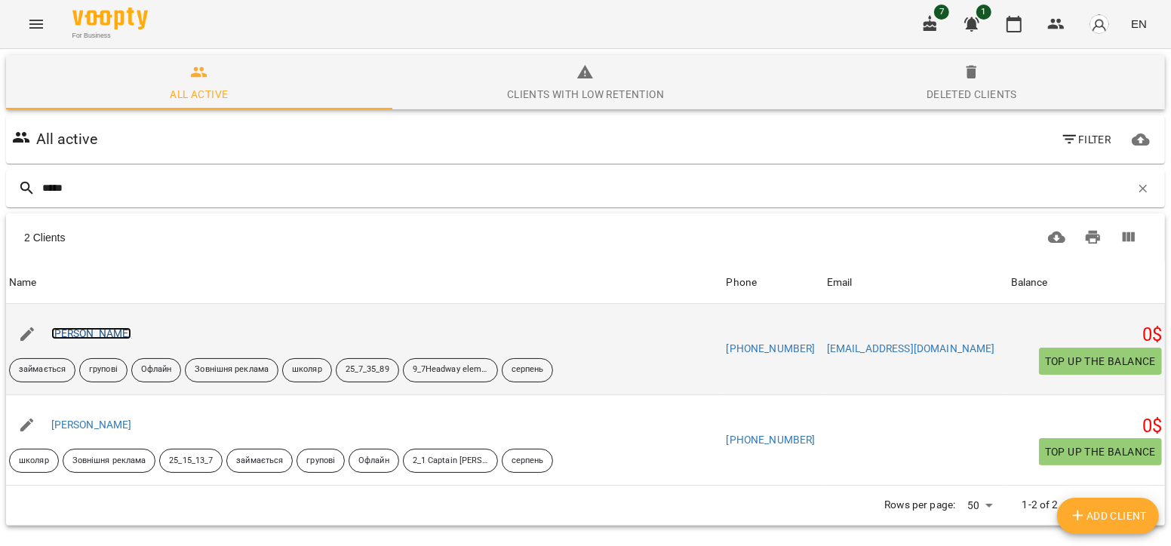
click at [79, 331] on link "[PERSON_NAME]" at bounding box center [91, 333] width 81 height 12
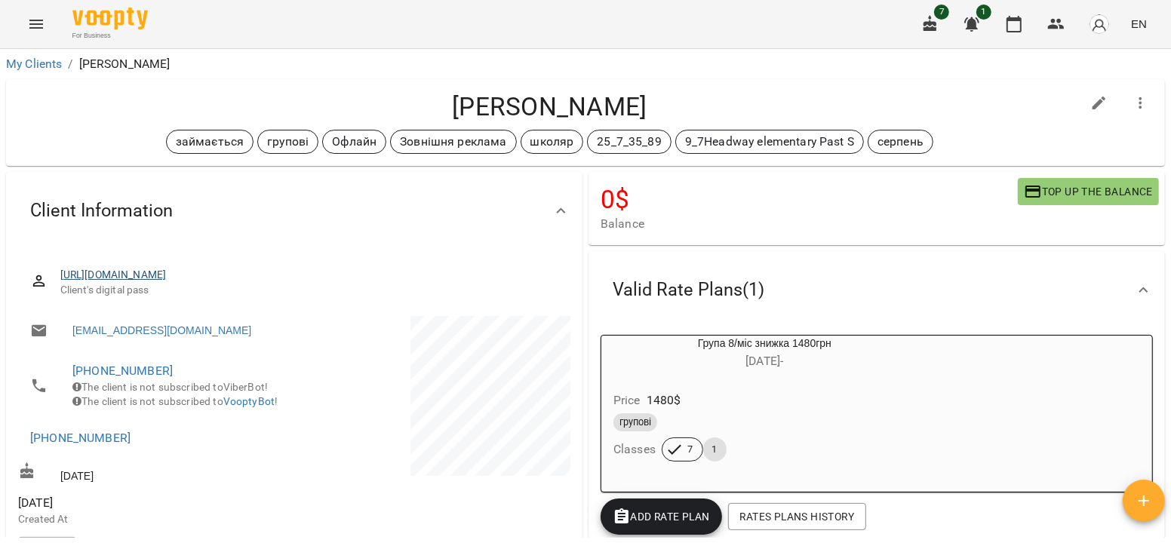
scroll to position [147, 0]
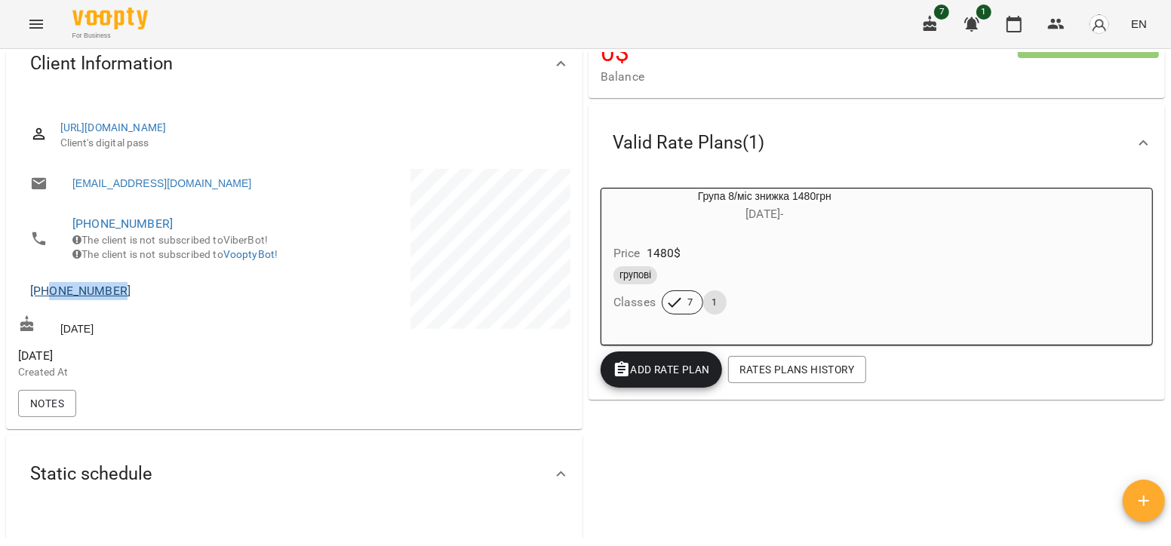
drag, startPoint x: 124, startPoint y: 316, endPoint x: 51, endPoint y: 312, distance: 73.3
click at [51, 300] on span "[PHONE_NUMBER]" at bounding box center [154, 291] width 249 height 18
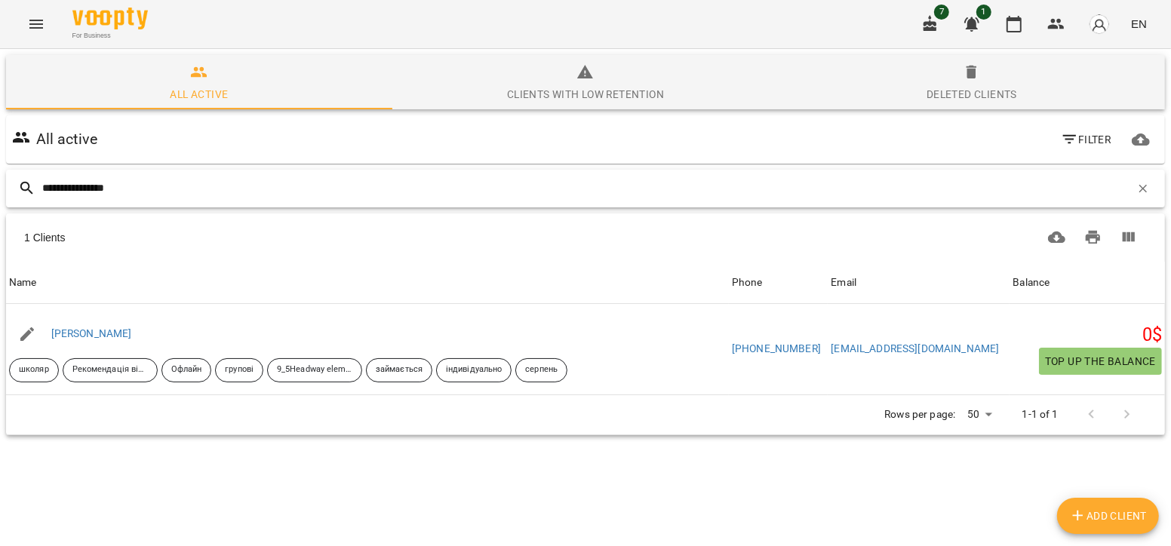
type input "**********"
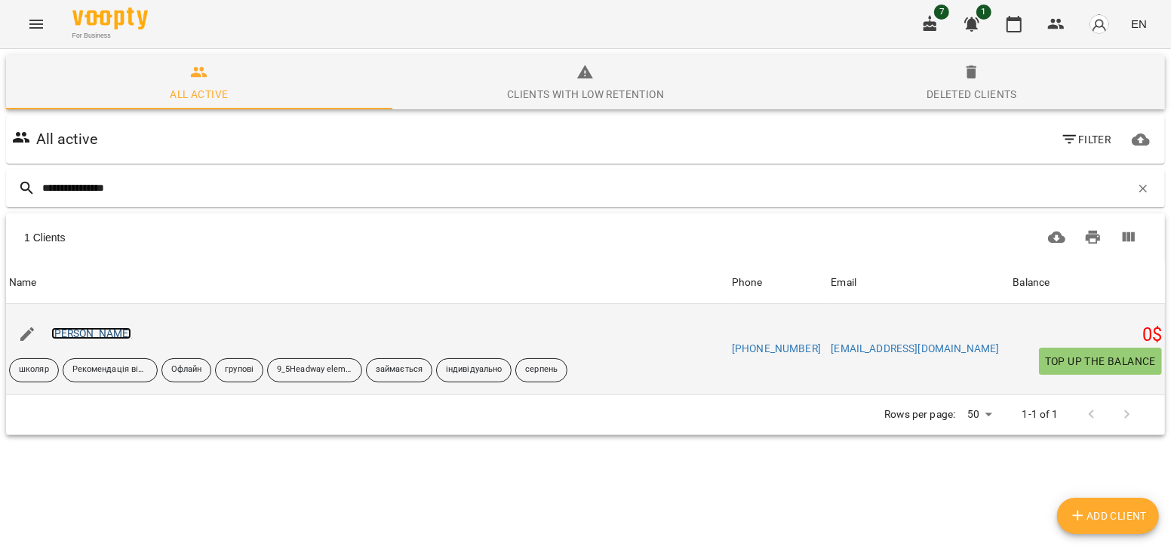
click at [132, 336] on link "[PERSON_NAME]" at bounding box center [91, 333] width 81 height 12
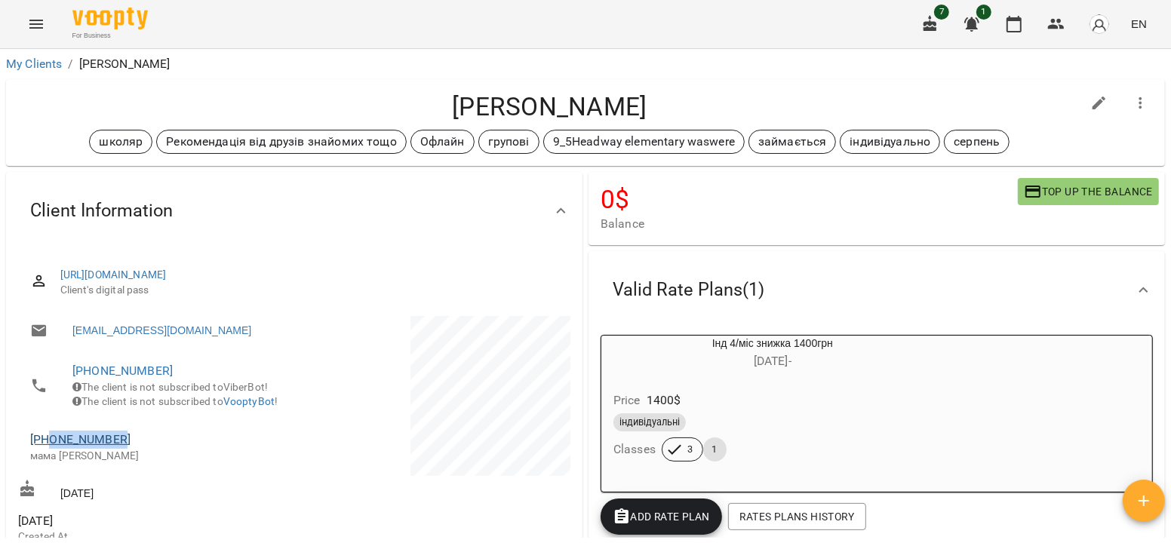
drag, startPoint x: 124, startPoint y: 459, endPoint x: 51, endPoint y: 461, distance: 74.0
click at [51, 449] on span "[PHONE_NUMBER]" at bounding box center [154, 440] width 249 height 18
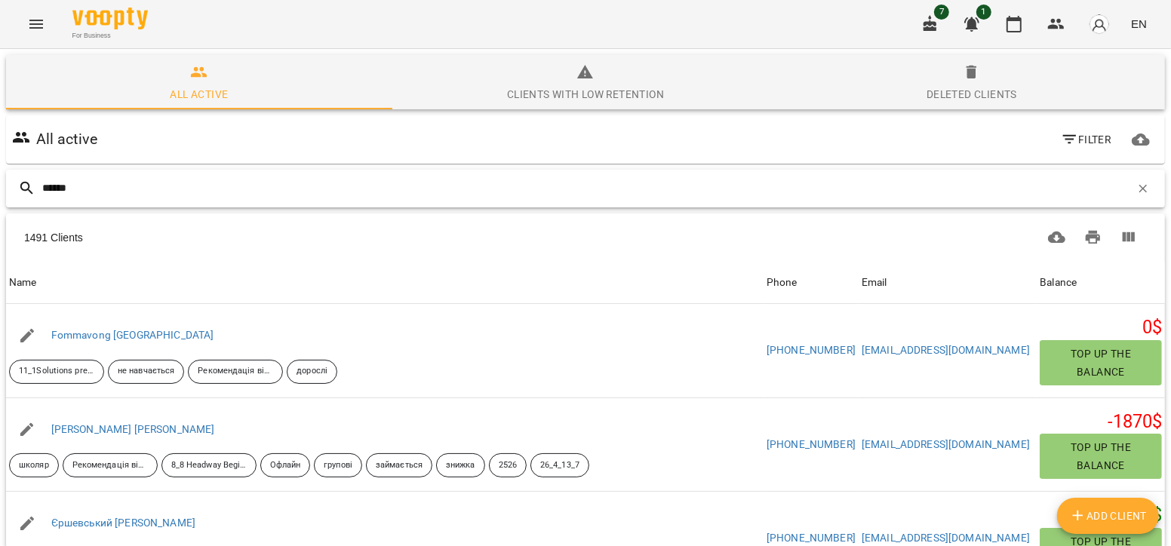
type input "*******"
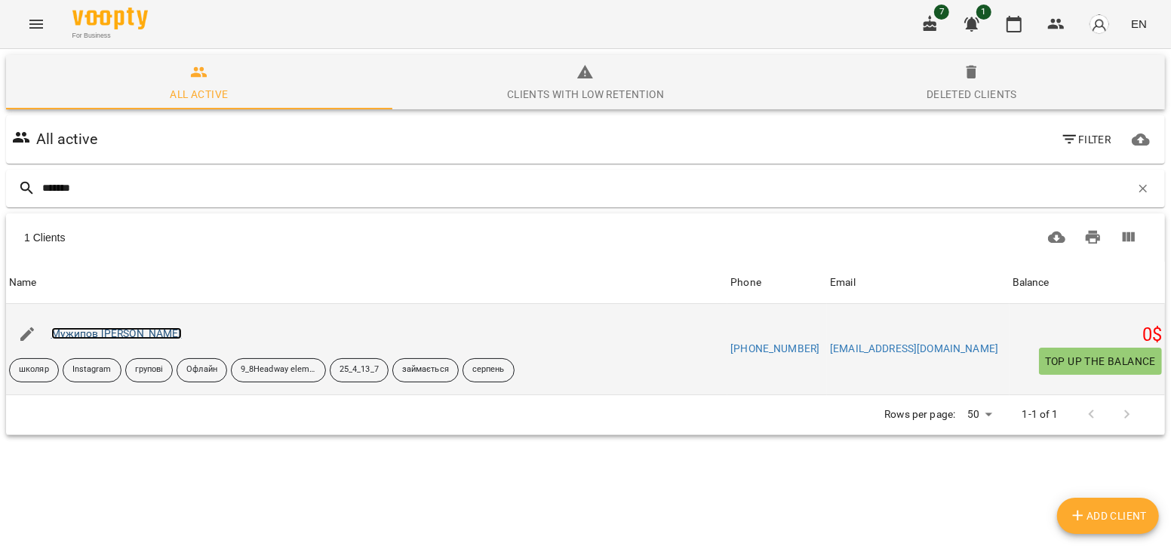
click at [96, 338] on link "Мужипов [PERSON_NAME]" at bounding box center [116, 333] width 131 height 12
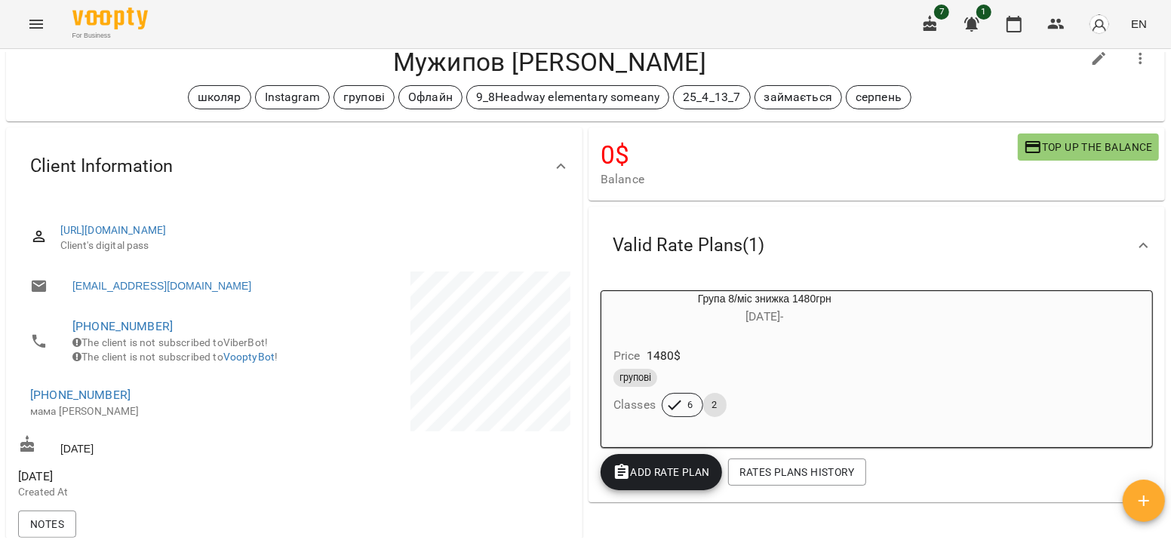
scroll to position [48, 0]
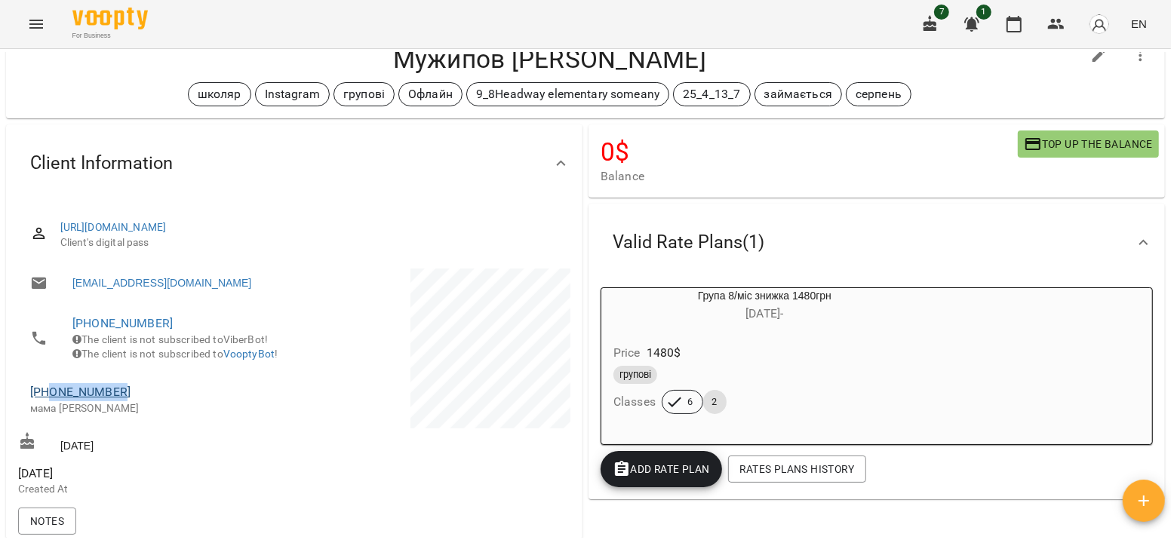
drag, startPoint x: 122, startPoint y: 407, endPoint x: 50, endPoint y: 413, distance: 72.7
click at [50, 401] on span "[PHONE_NUMBER]" at bounding box center [154, 392] width 249 height 18
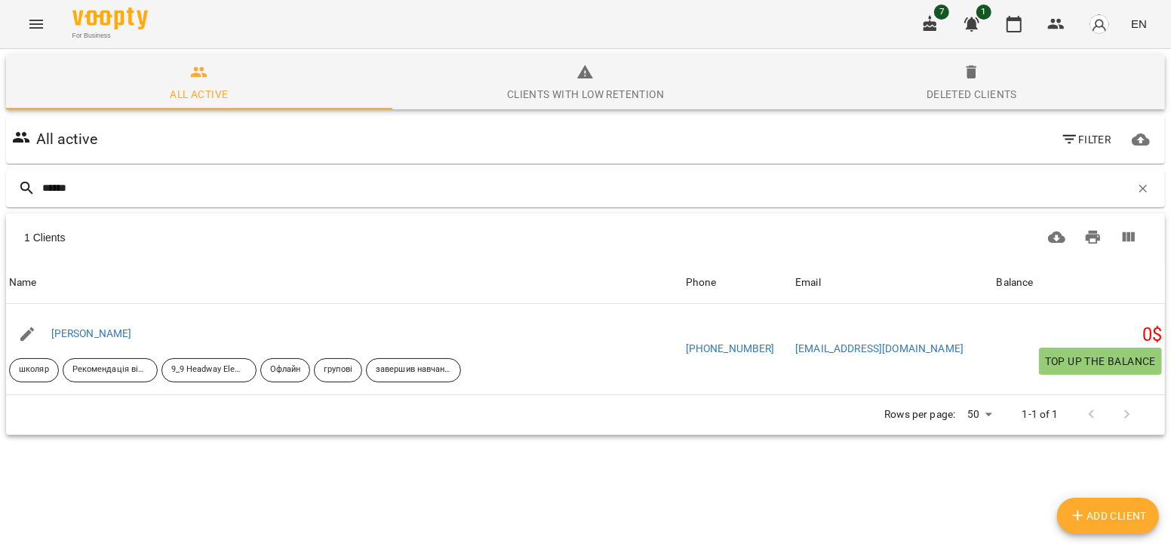
type input "******"
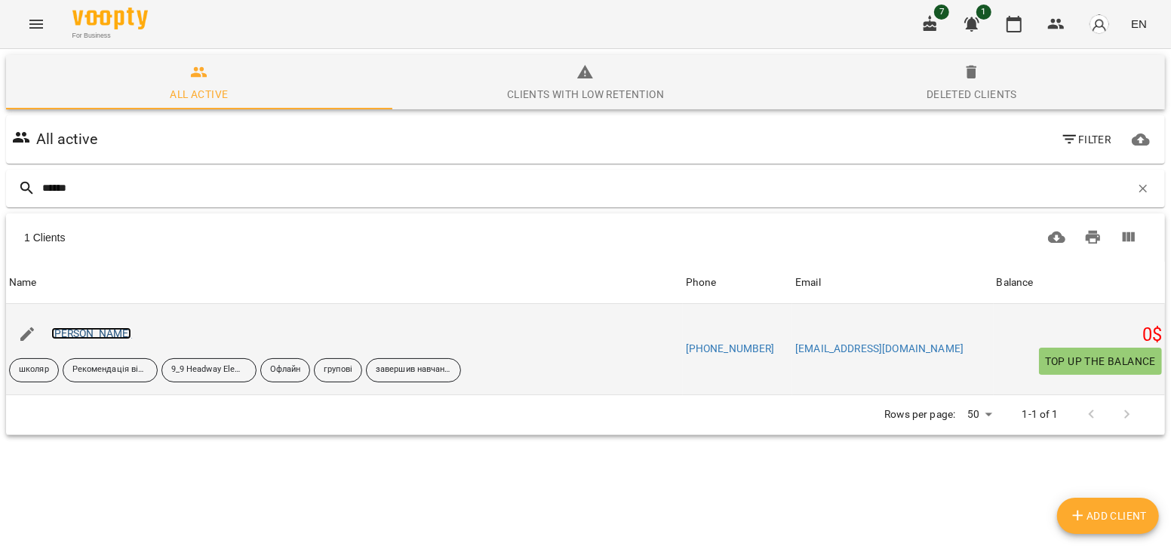
click at [97, 332] on link "[PERSON_NAME]" at bounding box center [91, 333] width 81 height 12
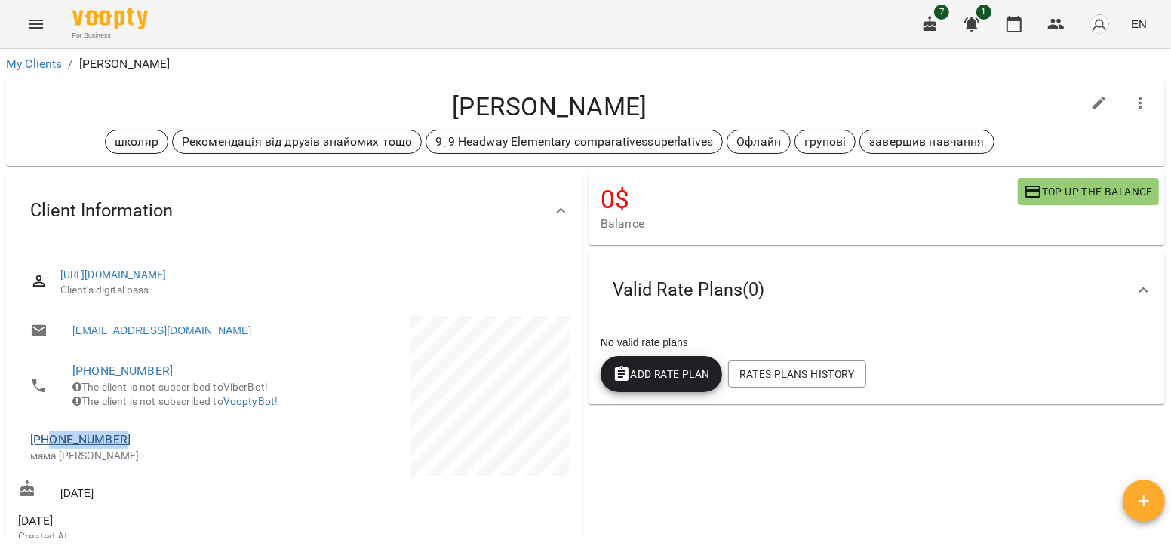
drag, startPoint x: 121, startPoint y: 462, endPoint x: 51, endPoint y: 454, distance: 70.6
click at [51, 449] on span "[PHONE_NUMBER]" at bounding box center [154, 440] width 249 height 18
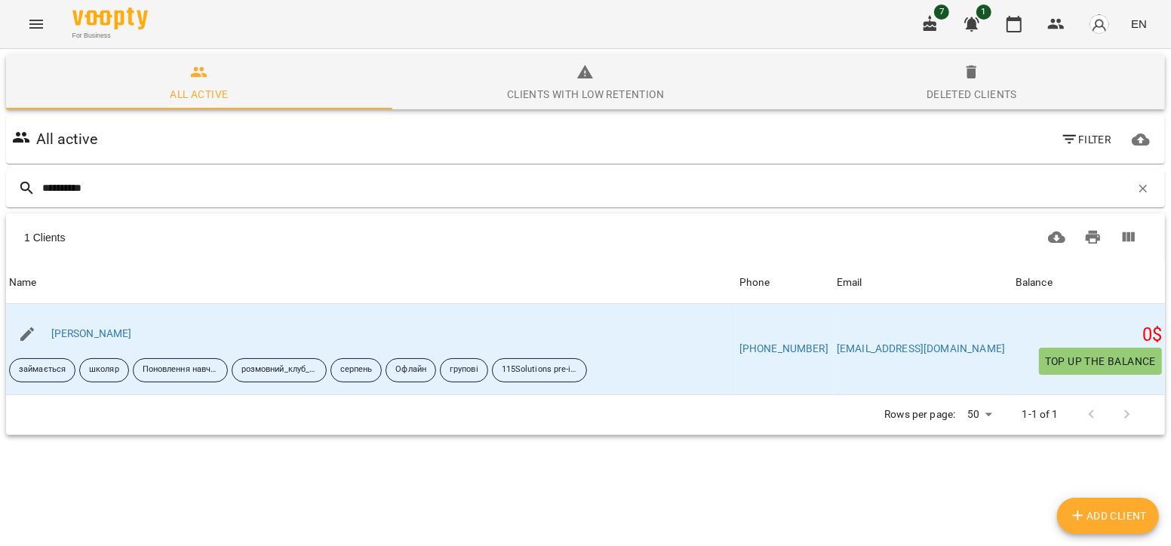
type input "**********"
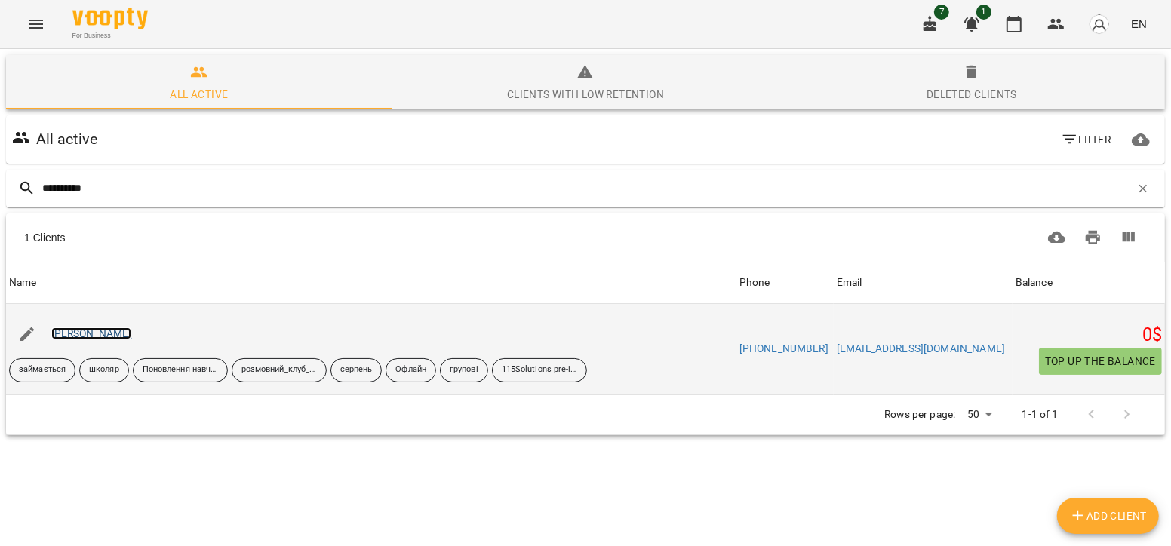
click at [95, 338] on link "[PERSON_NAME]" at bounding box center [91, 333] width 81 height 12
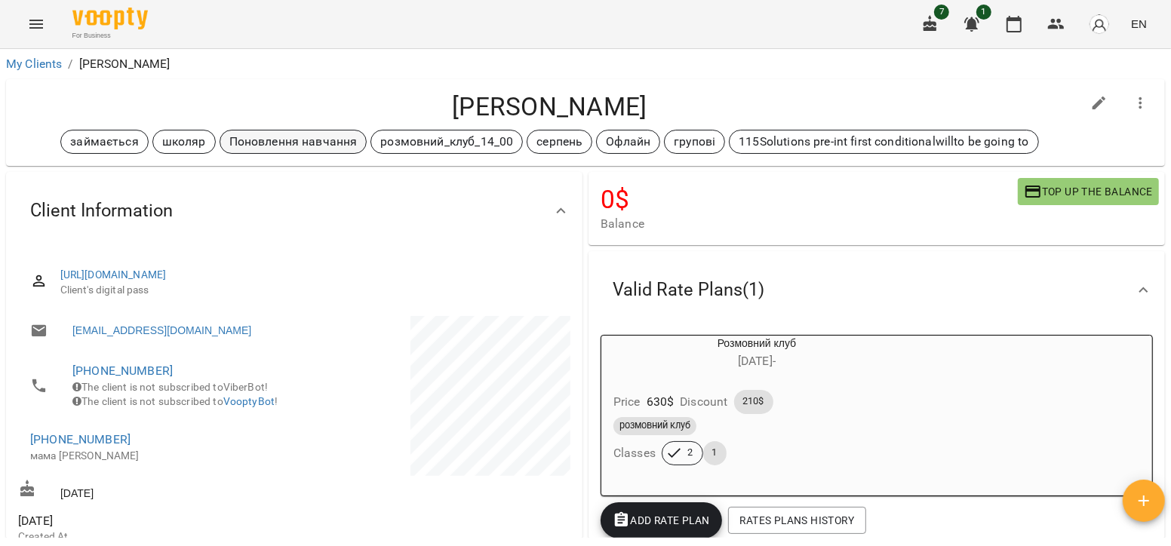
scroll to position [43, 0]
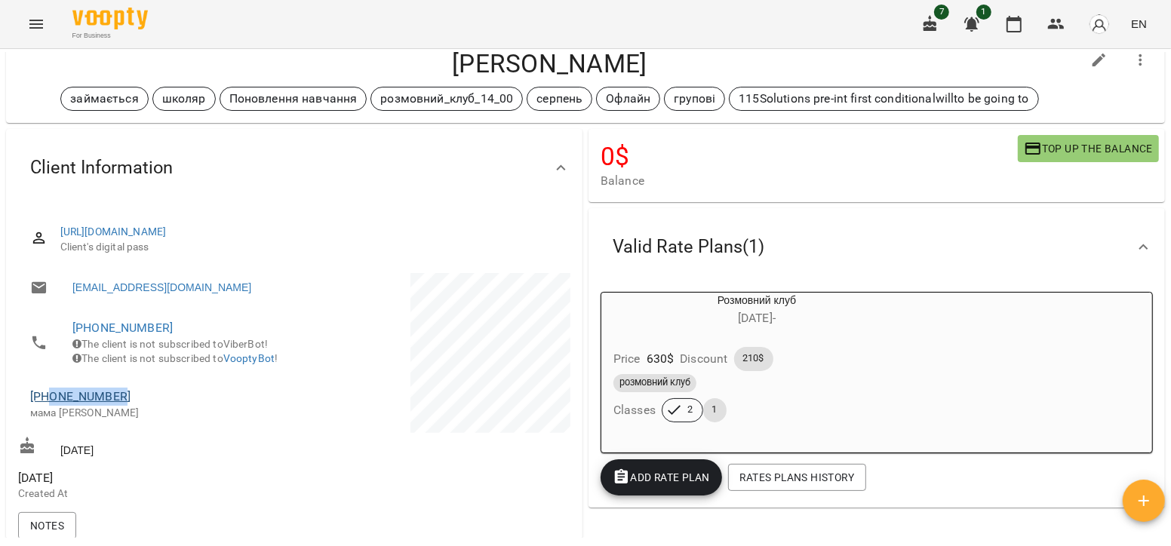
drag, startPoint x: 121, startPoint y: 410, endPoint x: 51, endPoint y: 413, distance: 70.2
click at [51, 406] on span "[PHONE_NUMBER]" at bounding box center [154, 397] width 249 height 18
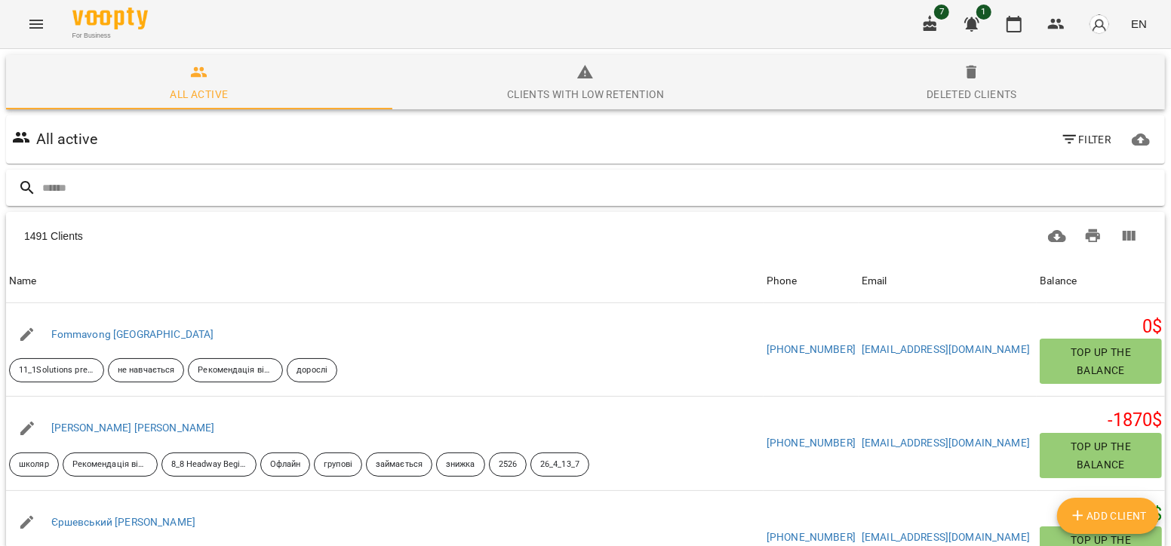
click at [189, 177] on input "text" at bounding box center [600, 188] width 1117 height 25
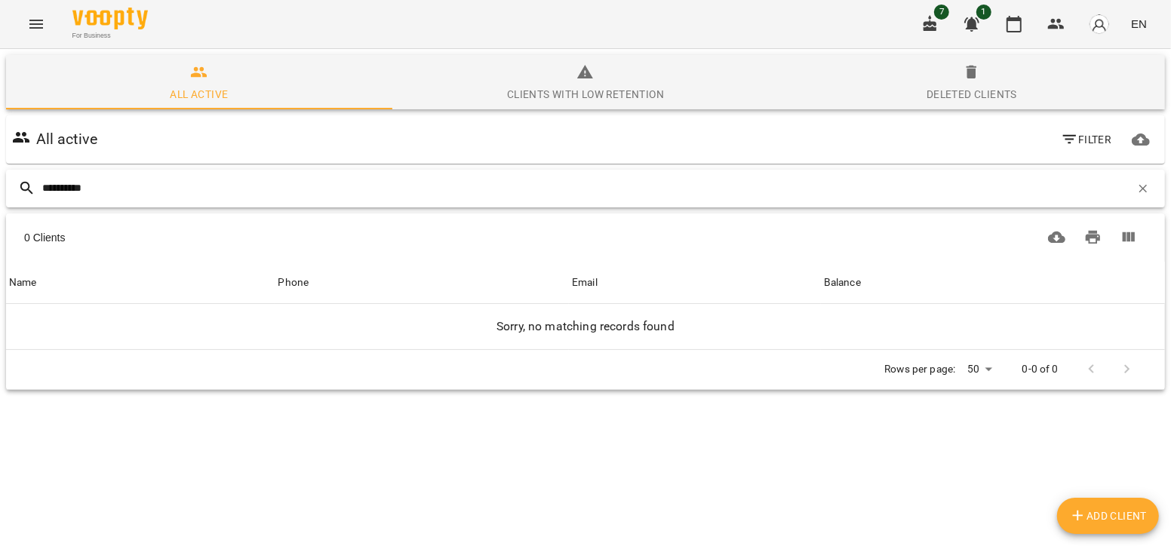
click at [66, 192] on input "*********" at bounding box center [586, 188] width 1088 height 25
click at [244, 181] on input "********" at bounding box center [586, 188] width 1088 height 25
type input "***"
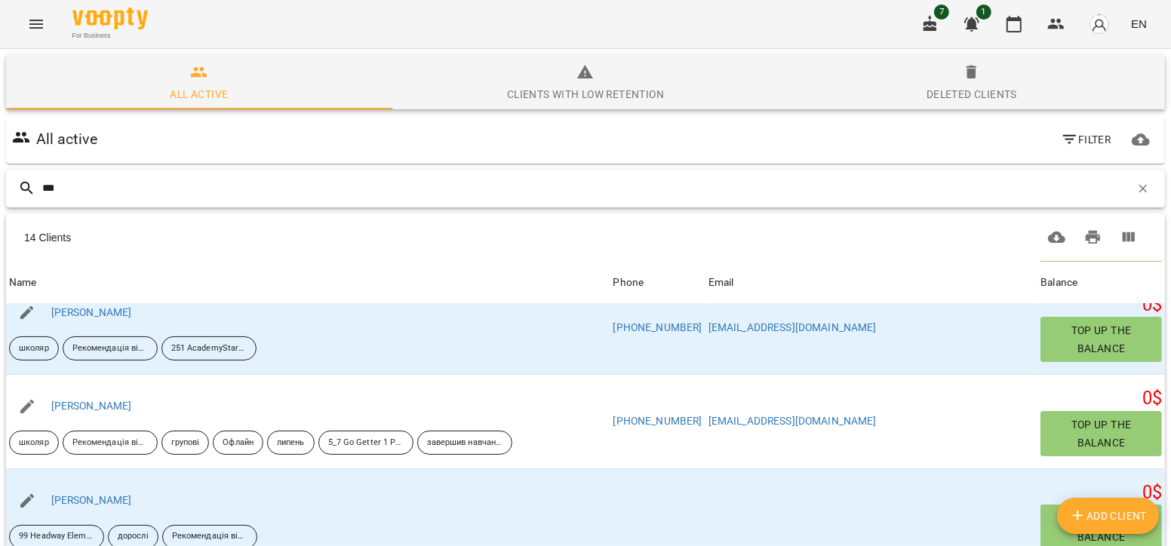
scroll to position [315, 0]
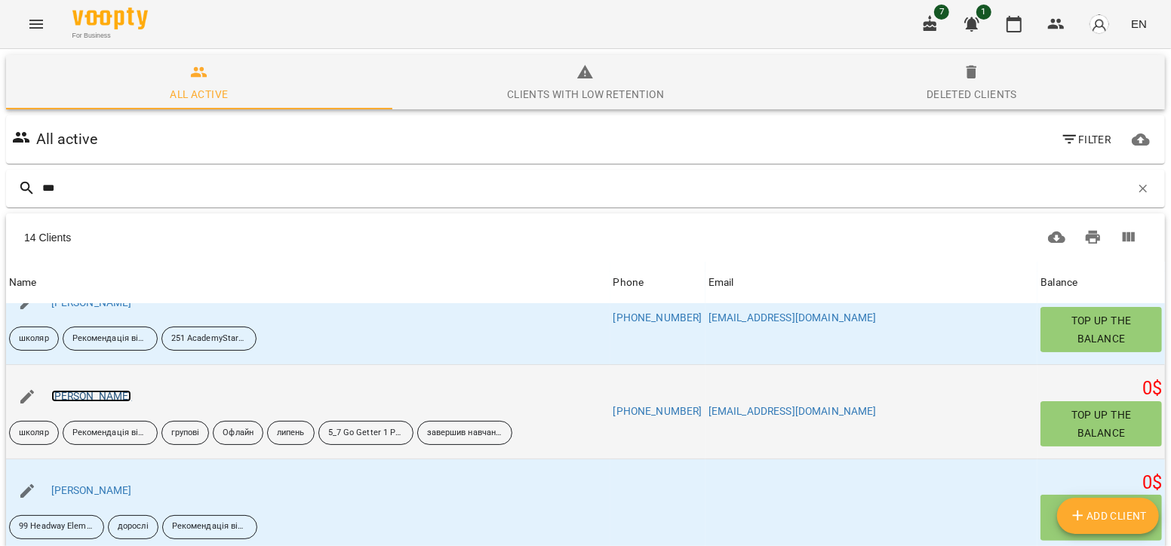
click at [124, 390] on link "[PERSON_NAME]" at bounding box center [91, 396] width 81 height 12
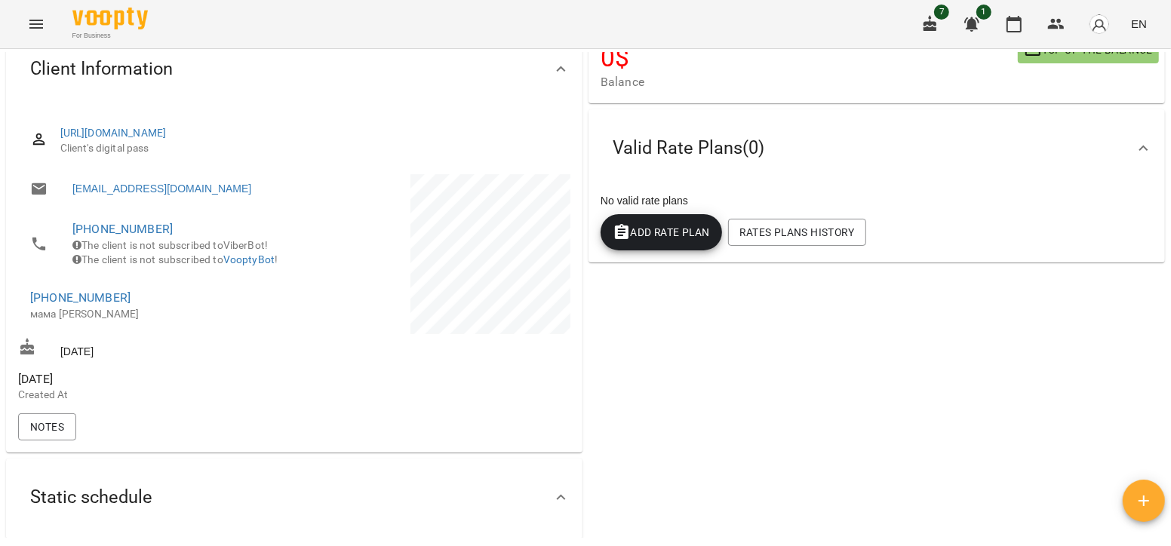
scroll to position [226, 0]
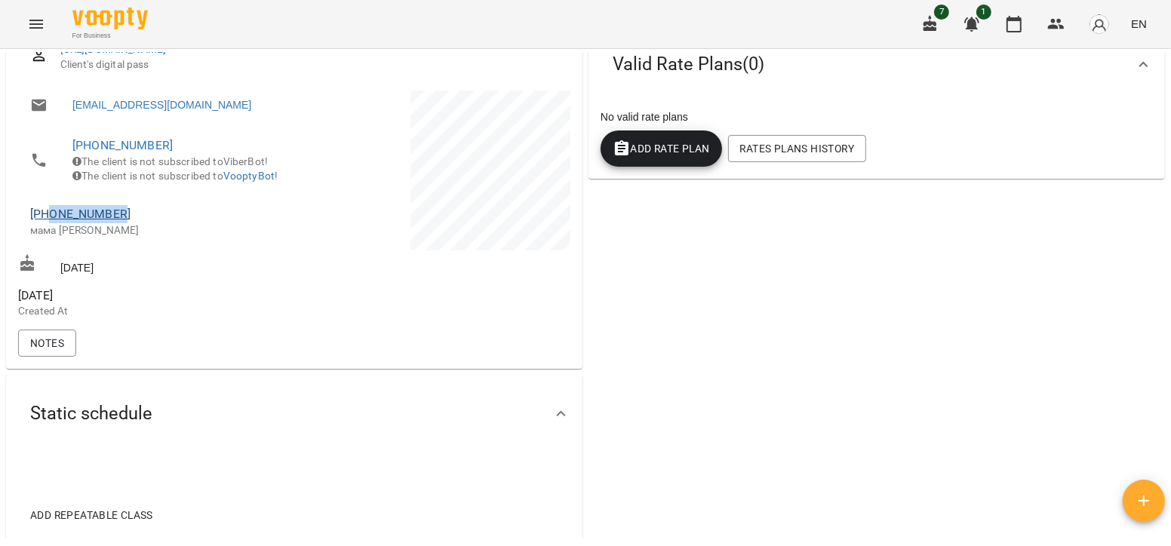
drag, startPoint x: 125, startPoint y: 229, endPoint x: 48, endPoint y: 231, distance: 77.0
click at [48, 223] on span "[PHONE_NUMBER]" at bounding box center [154, 214] width 249 height 18
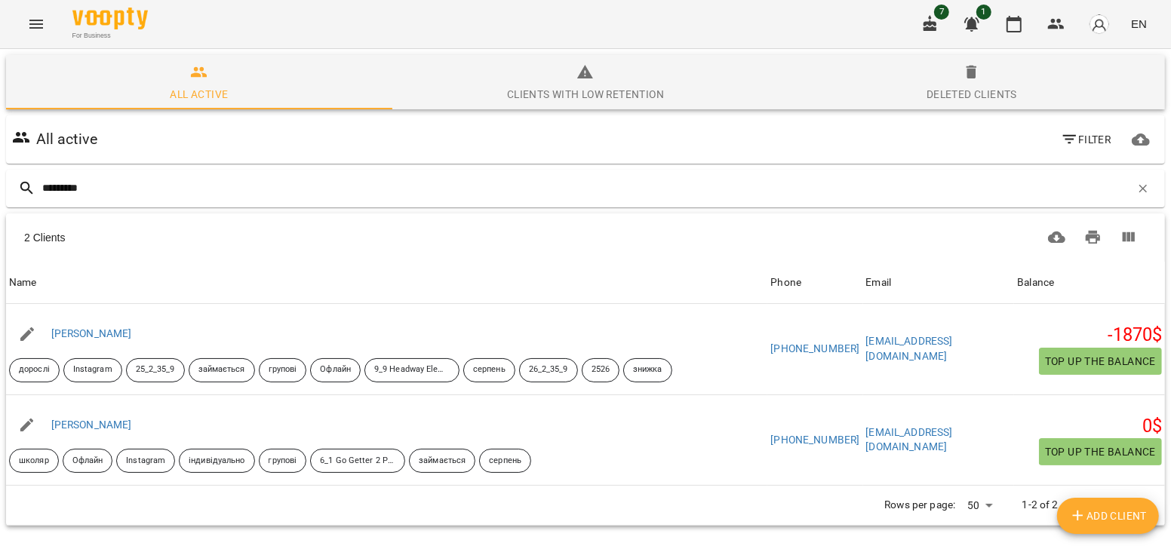
type input "*********"
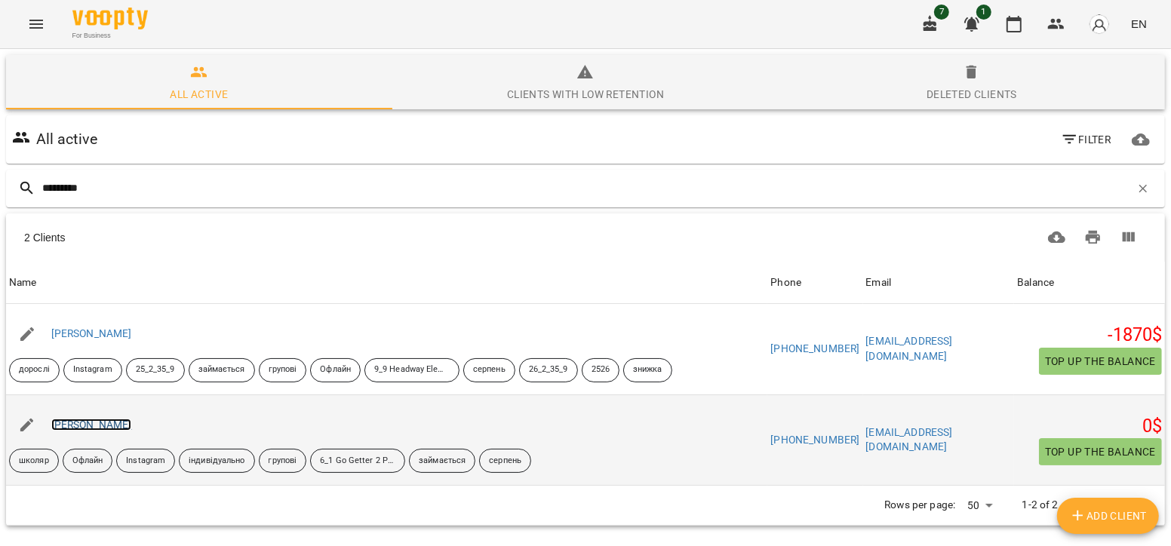
click at [132, 426] on link "[PERSON_NAME]" at bounding box center [91, 425] width 81 height 12
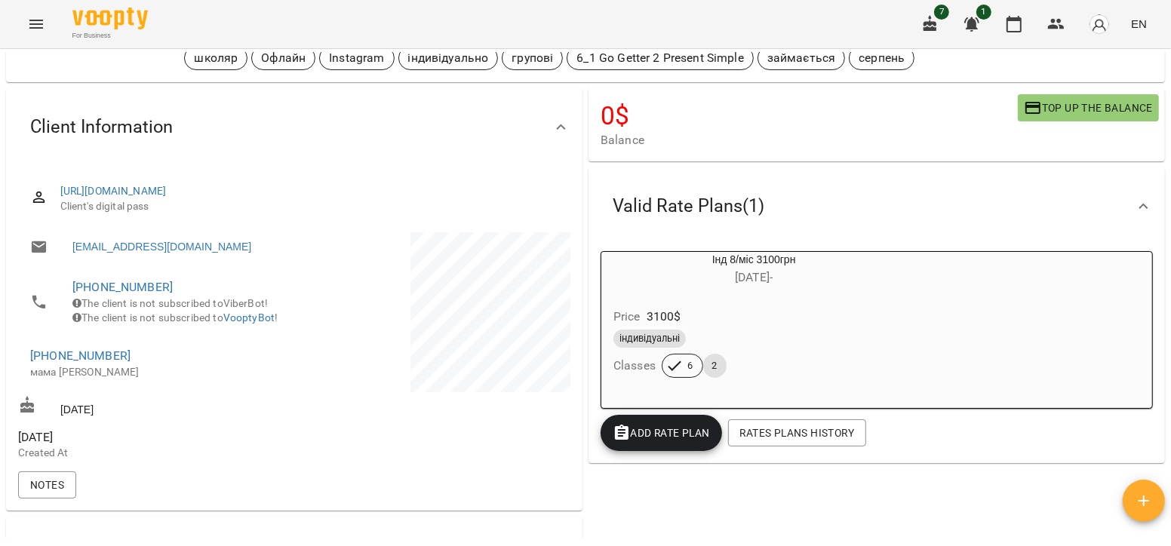
scroll to position [100, 0]
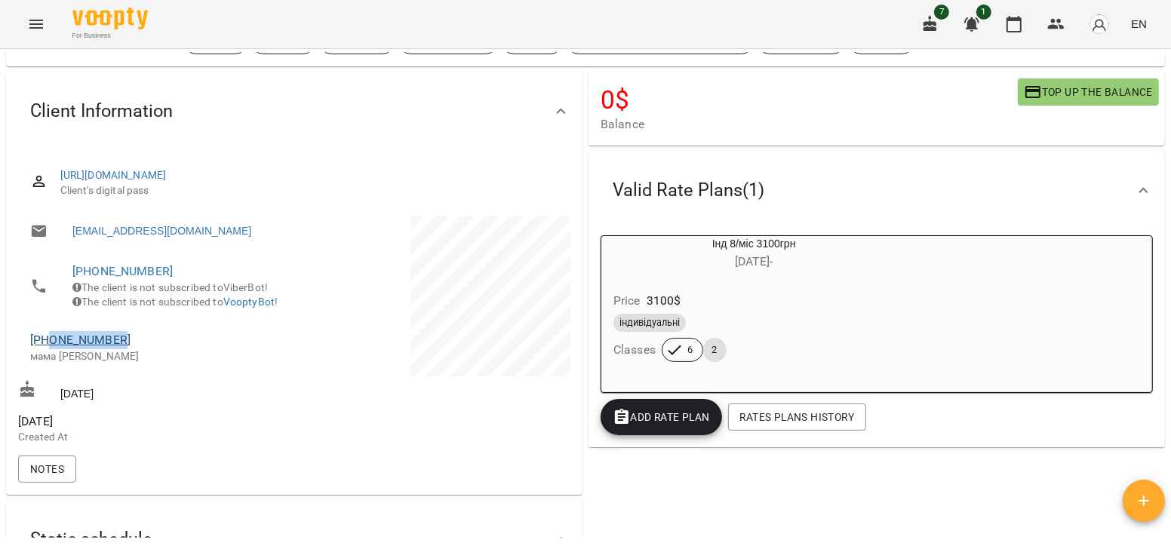
drag, startPoint x: 120, startPoint y: 358, endPoint x: 52, endPoint y: 358, distance: 67.9
click at [52, 349] on span "[PHONE_NUMBER]" at bounding box center [154, 340] width 249 height 18
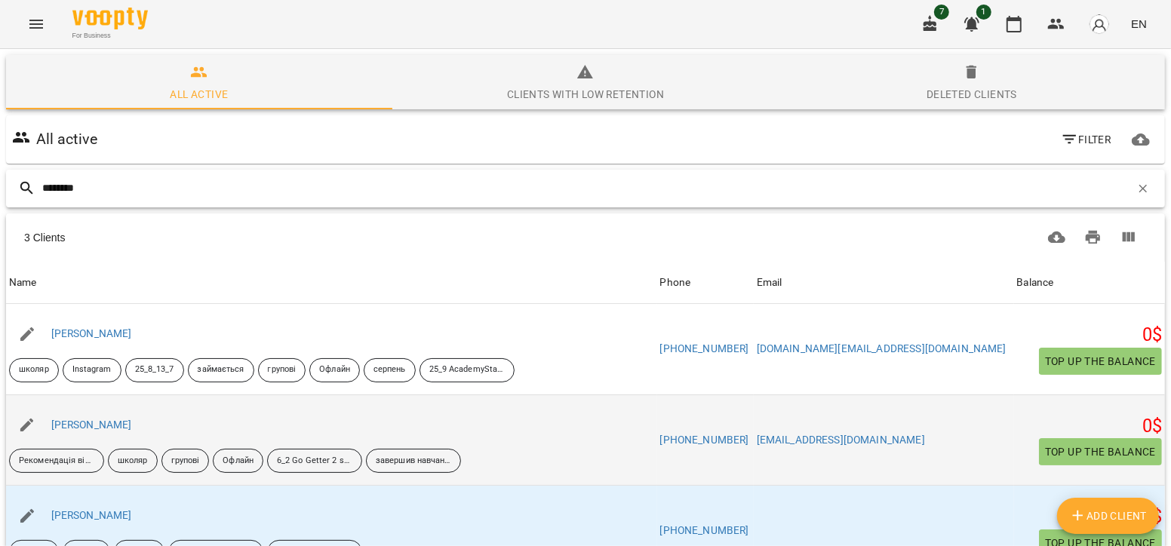
type input "********"
click at [82, 416] on div "[PERSON_NAME]" at bounding box center [91, 425] width 87 height 21
click at [78, 419] on link "[PERSON_NAME]" at bounding box center [91, 425] width 81 height 12
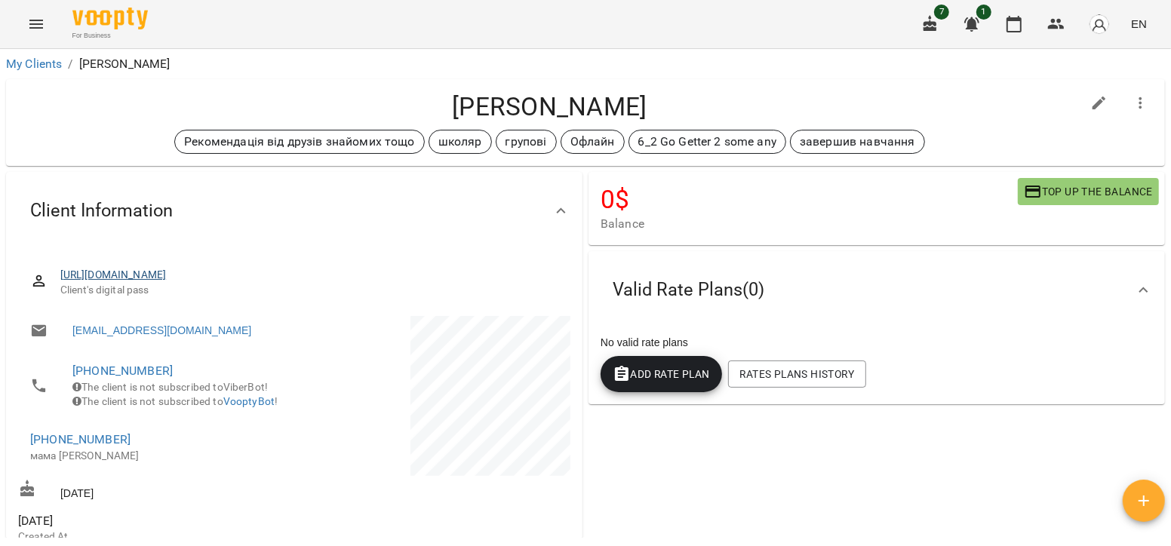
scroll to position [164, 0]
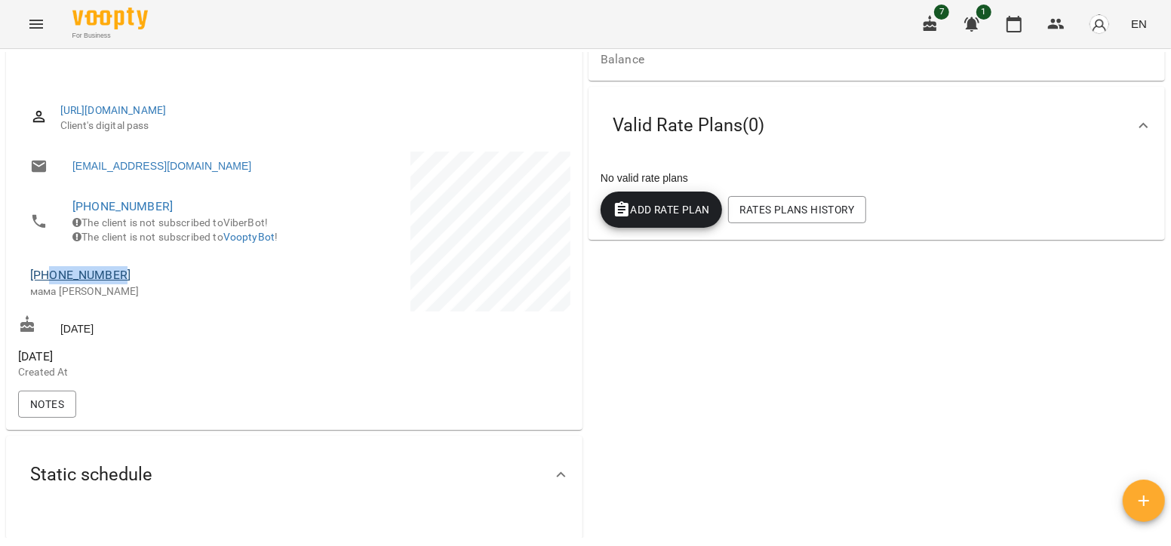
drag, startPoint x: 125, startPoint y: 295, endPoint x: 51, endPoint y: 296, distance: 73.9
click at [51, 284] on span "[PHONE_NUMBER]" at bounding box center [154, 275] width 249 height 18
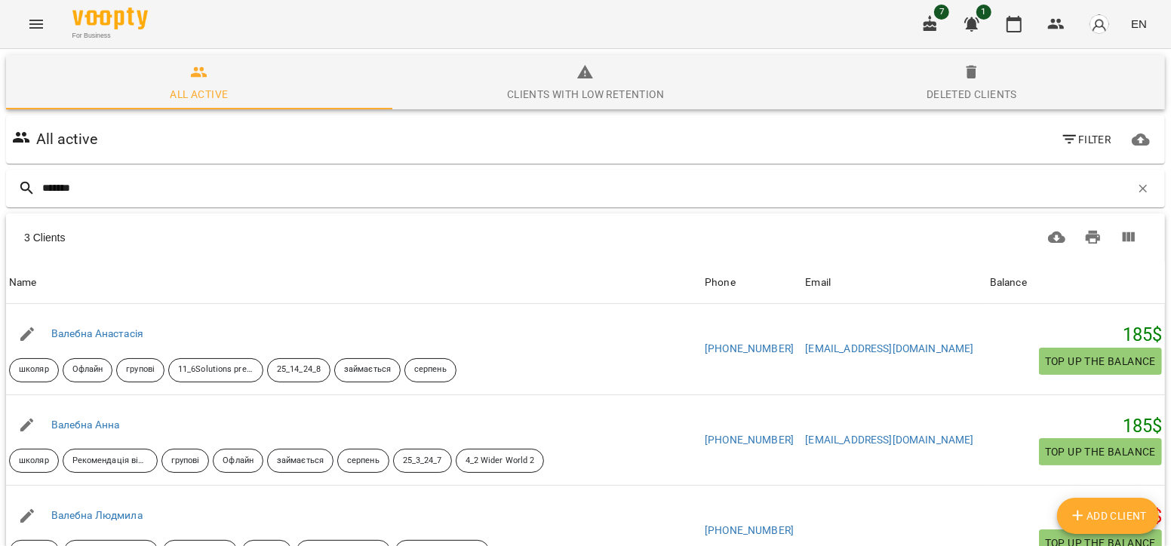
type input "*******"
